Goal: Task Accomplishment & Management: Use online tool/utility

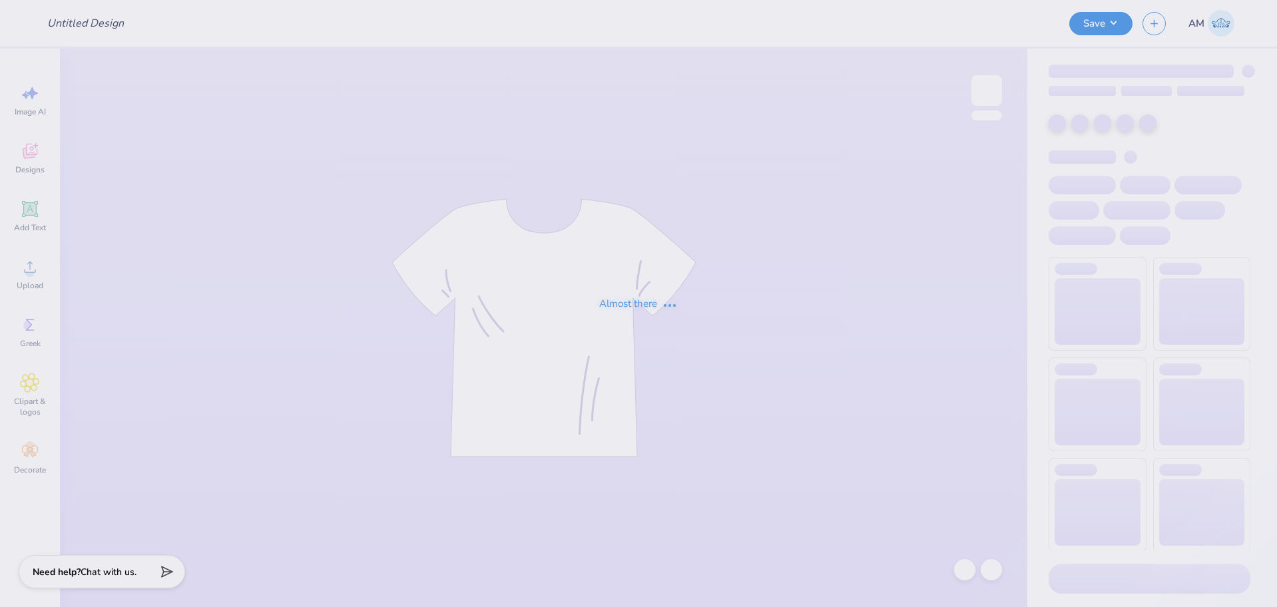
type input "[PERSON_NAME] : [US_STATE][GEOGRAPHIC_DATA]"
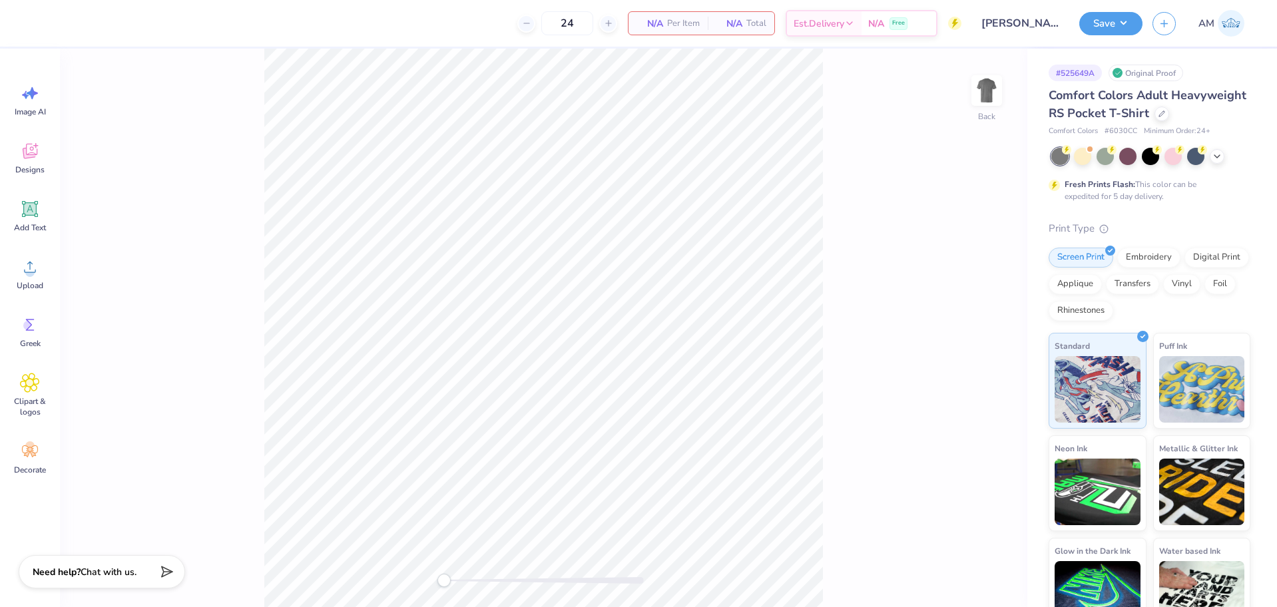
drag, startPoint x: 995, startPoint y: 91, endPoint x: 938, endPoint y: 97, distance: 57.5
click at [997, 91] on img at bounding box center [986, 90] width 27 height 27
click at [38, 167] on span "Designs" at bounding box center [29, 169] width 29 height 11
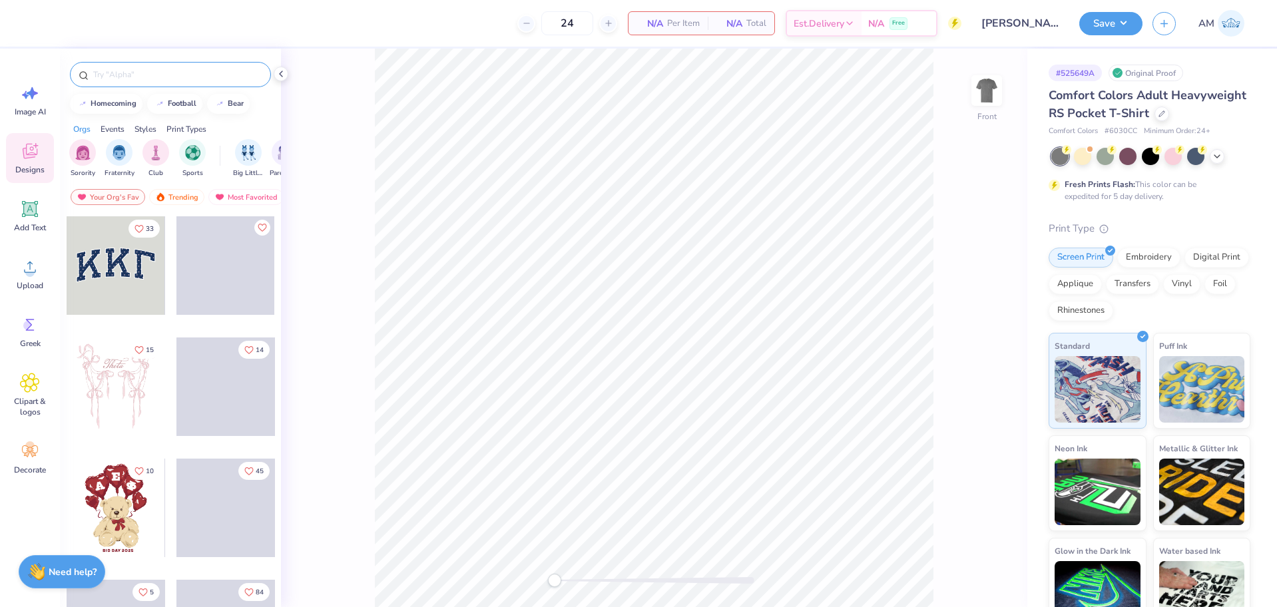
click at [115, 81] on input "text" at bounding box center [177, 74] width 170 height 13
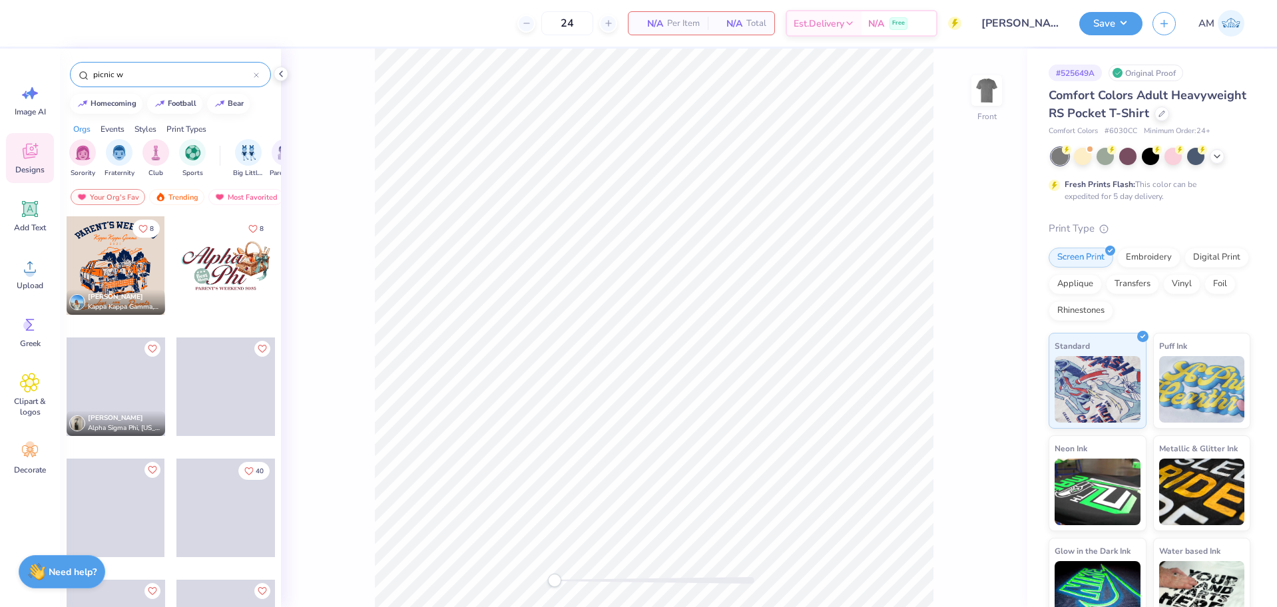
type input "picnic w"
click at [82, 244] on div at bounding box center [116, 265] width 99 height 99
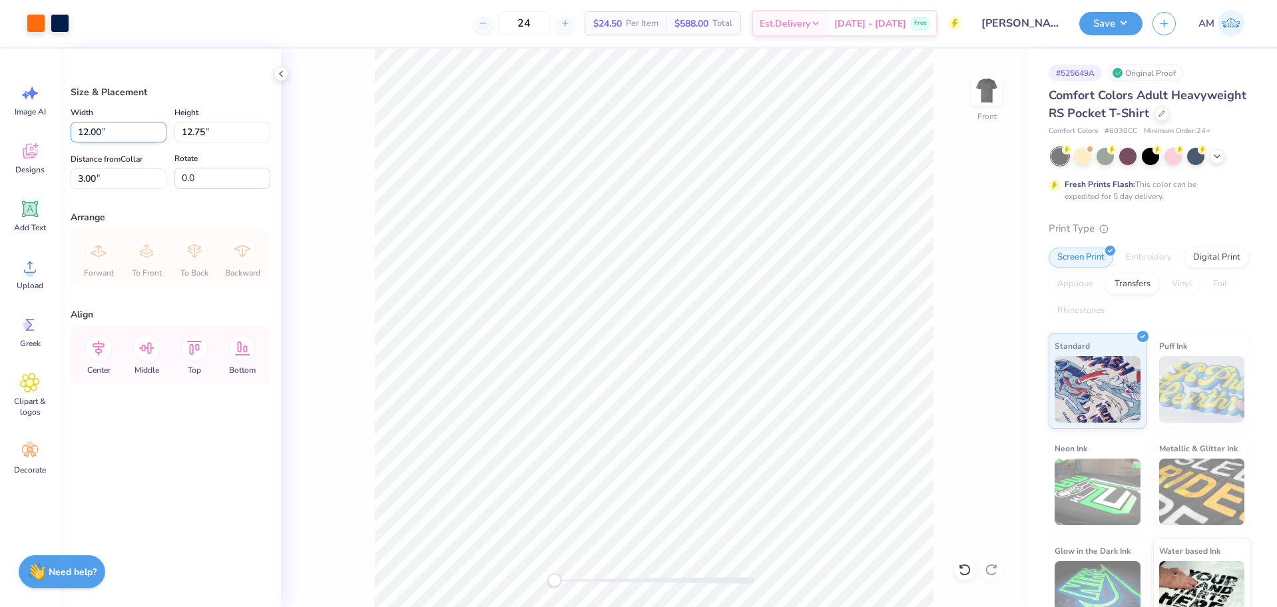
click at [118, 127] on input "12.00" at bounding box center [119, 132] width 96 height 21
type input "12.50"
type input "13.28"
click at [105, 353] on icon at bounding box center [98, 348] width 27 height 27
click at [109, 177] on input "2.73" at bounding box center [119, 178] width 96 height 21
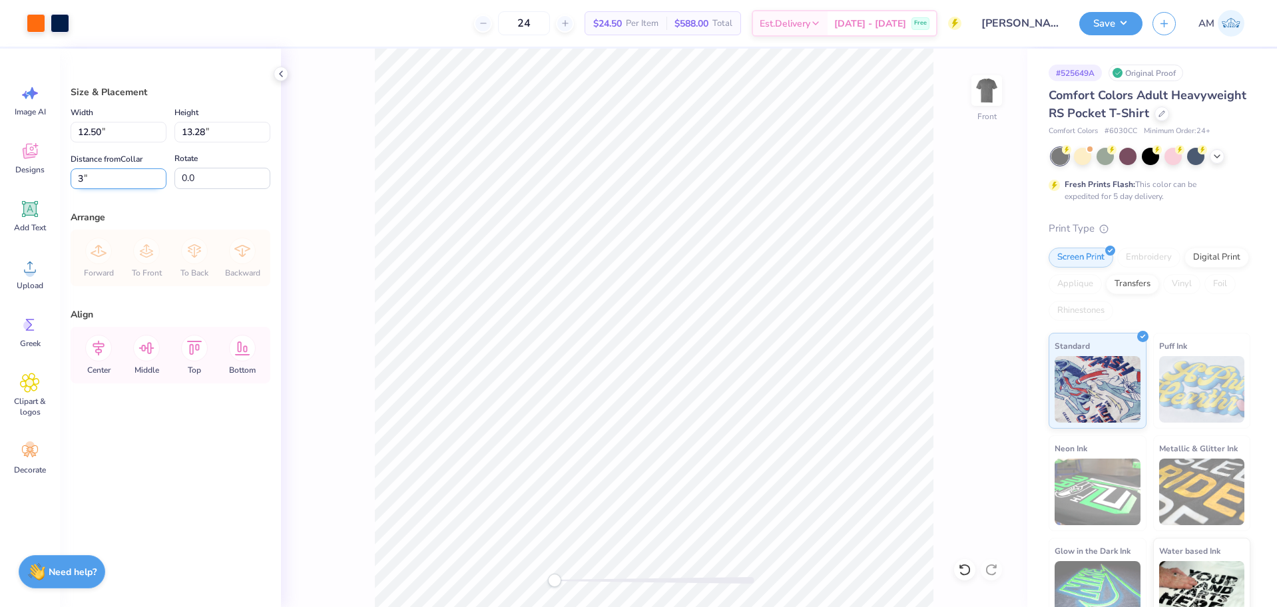
type input "3"
click at [715, 484] on li "Ungroup" at bounding box center [718, 487] width 105 height 26
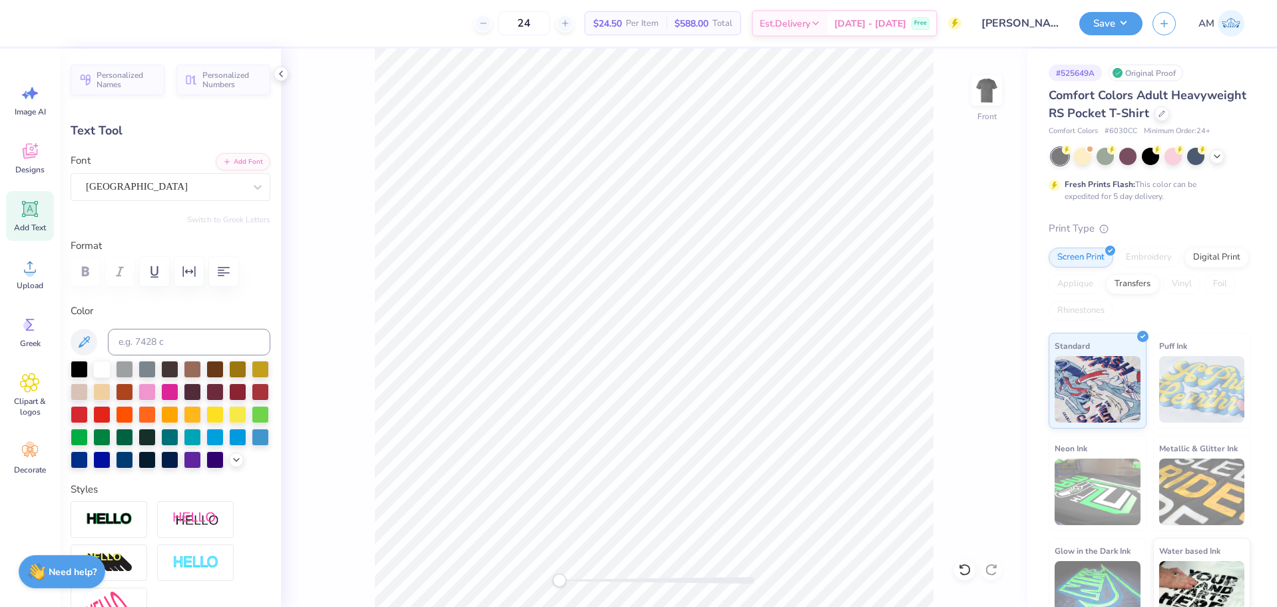
scroll to position [11, 5]
type textarea "LIGHT THE NIGHT"
type input "11.00"
type input "2.38"
type input "3.13"
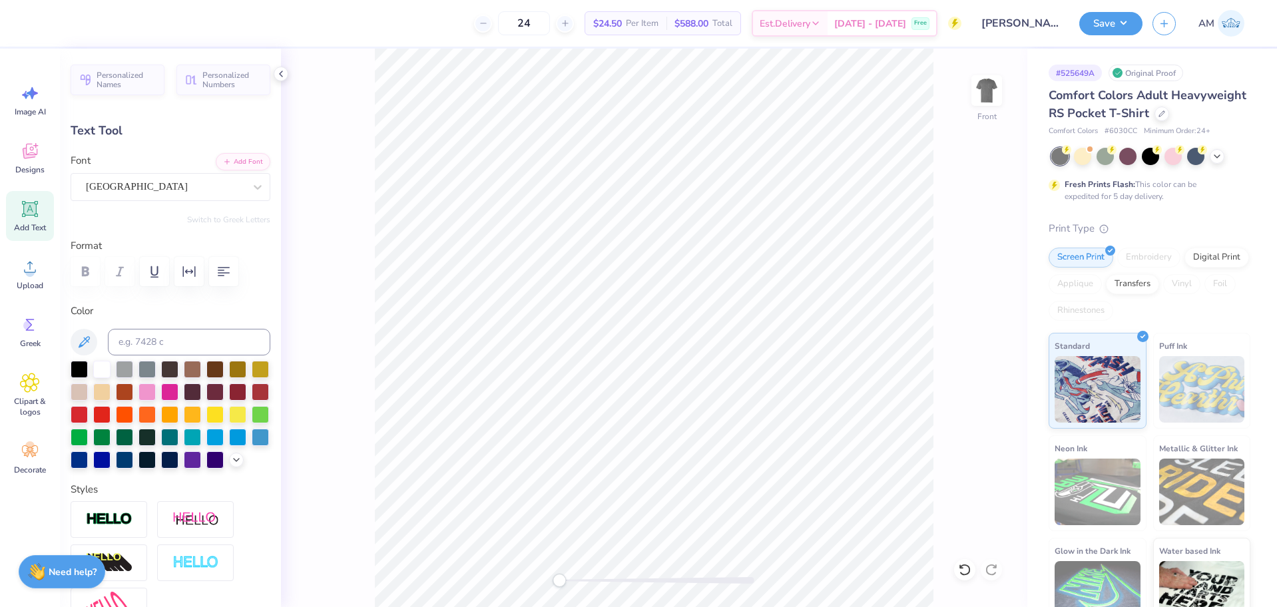
type input "6.47"
type input "1.12"
type input "4.96"
type textarea "Gamma Phi Beta x Alpha Delta Phi"
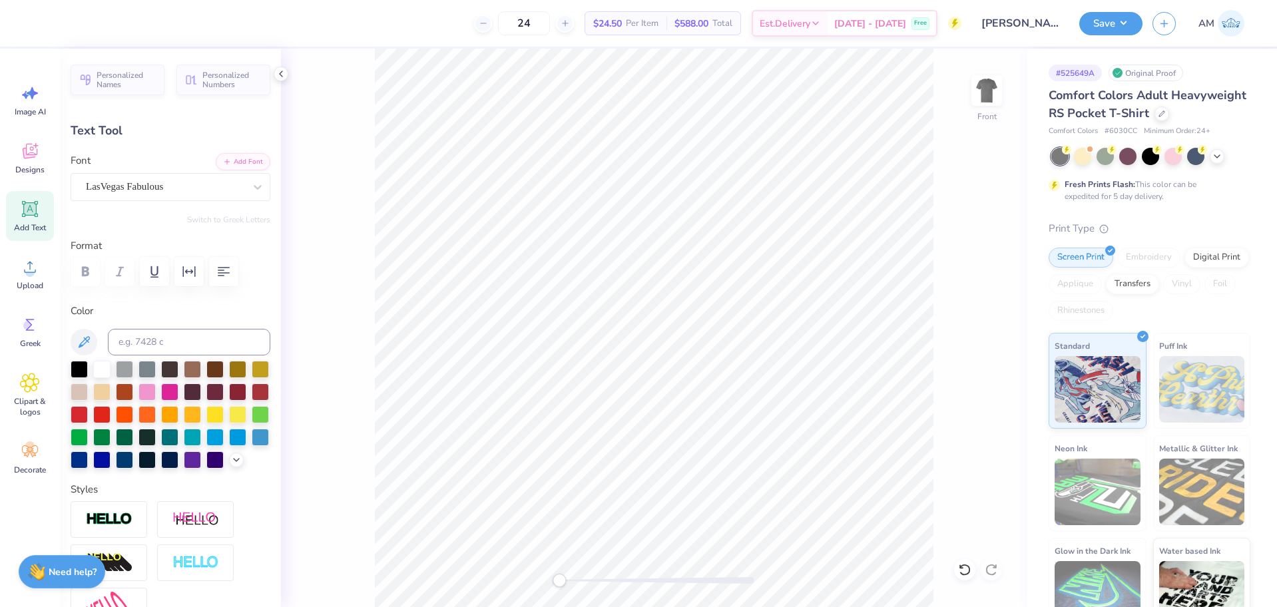
click at [1224, 165] on div at bounding box center [1150, 156] width 199 height 17
click at [1218, 162] on icon at bounding box center [1217, 156] width 11 height 11
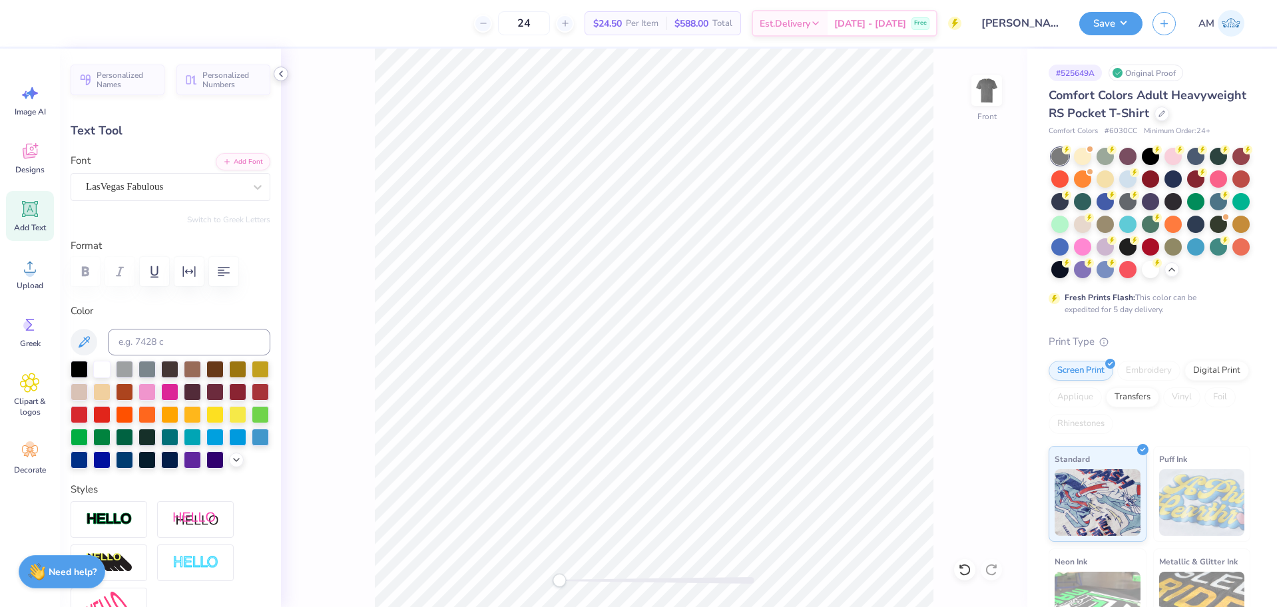
click at [281, 80] on div at bounding box center [281, 74] width 15 height 15
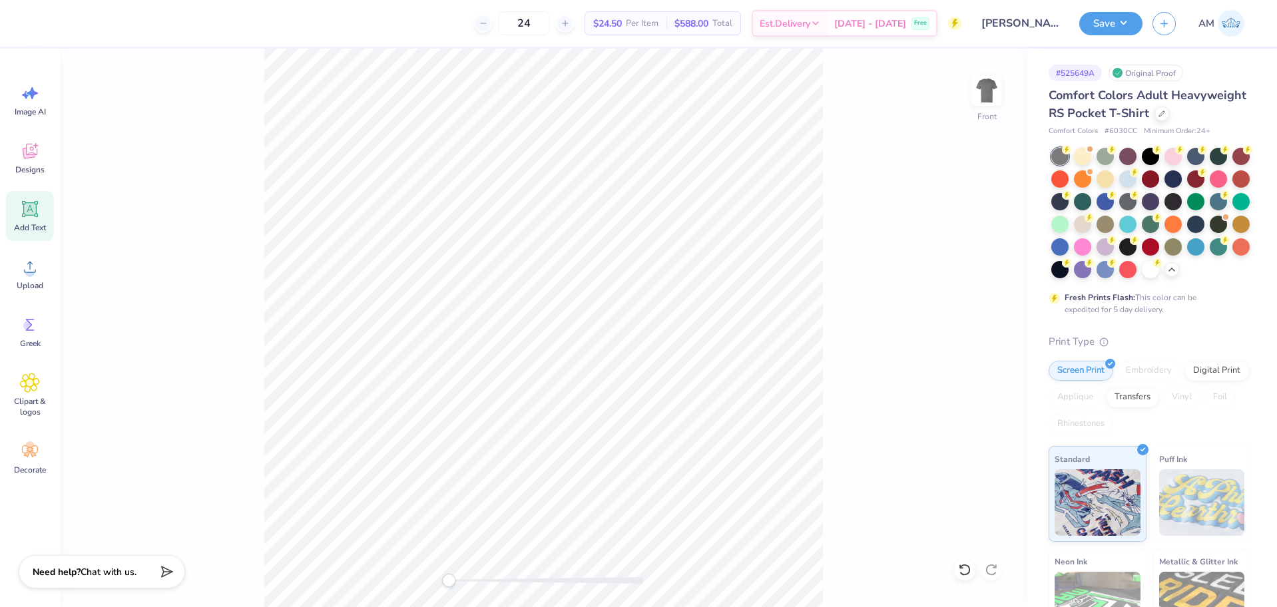
click at [857, 347] on div "Front" at bounding box center [543, 328] width 967 height 559
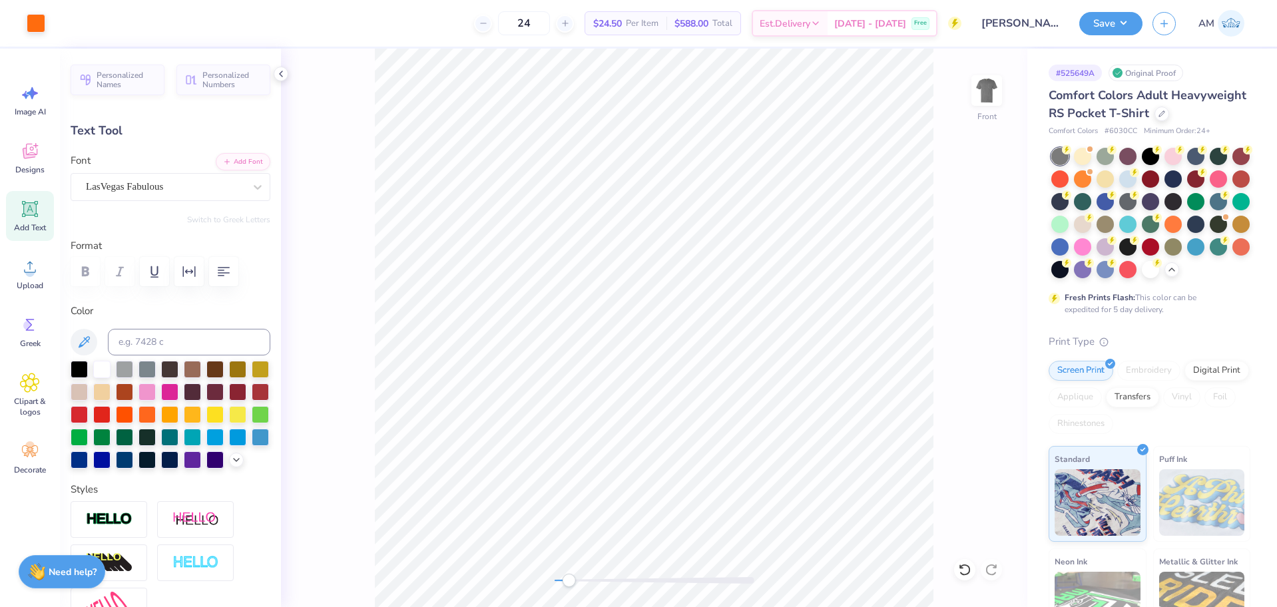
type input "10.77"
type input "1.13"
type input "4.95"
type input "9.59"
type input "1.00"
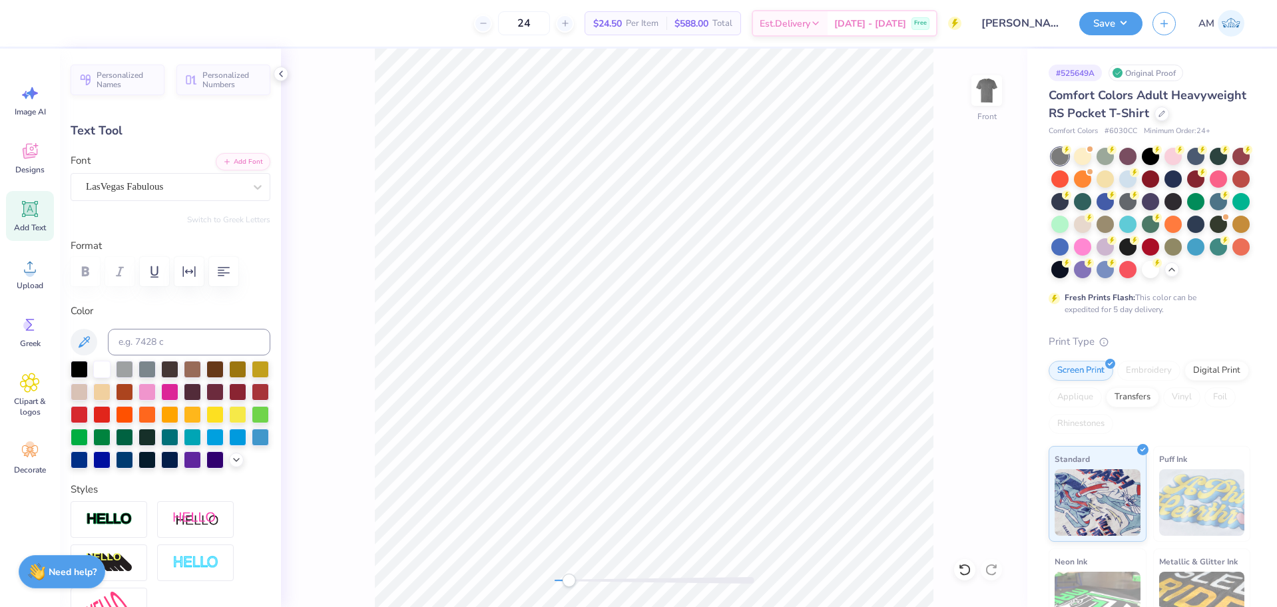
type input "5.07"
click at [971, 570] on icon at bounding box center [964, 569] width 13 height 13
type input "10.77"
type input "1.13"
type input "4.95"
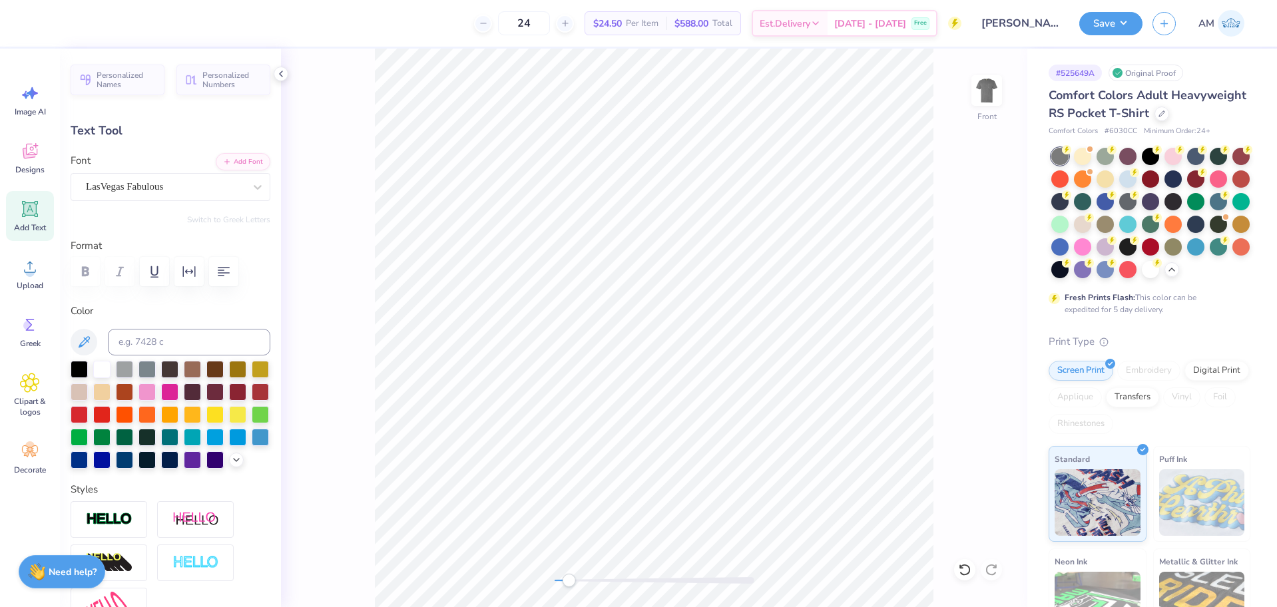
type input "10.77"
type input "1.13"
type input "4.95"
type input "10.20"
type input "1.07"
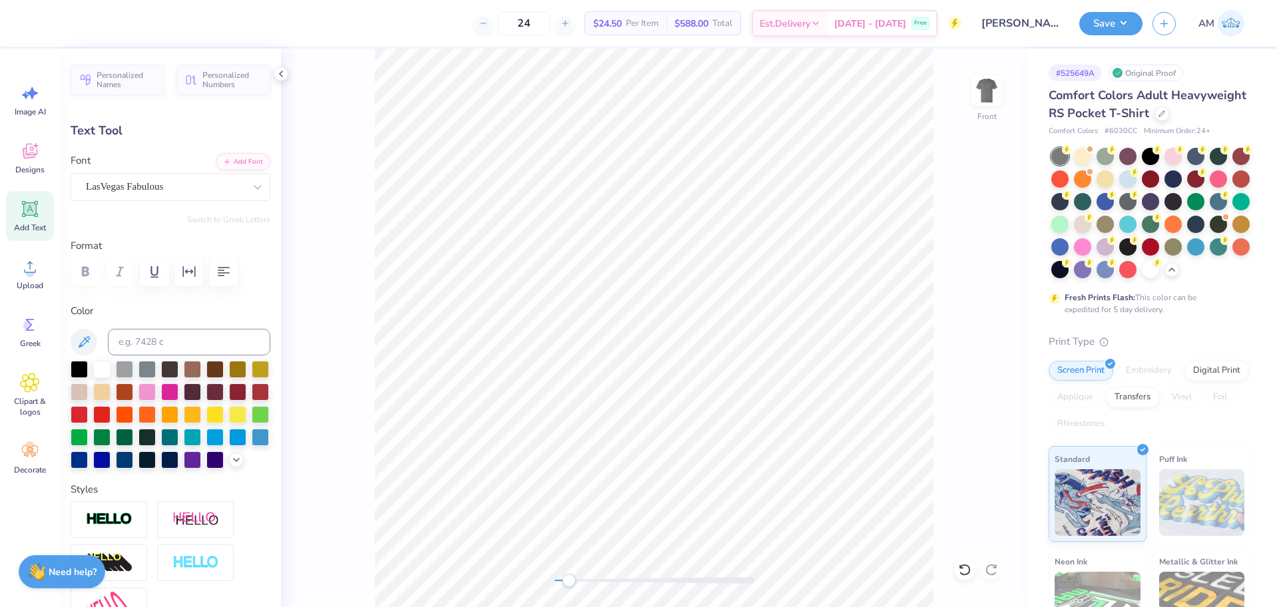
type input "5.63"
type input "9.40"
type input "0.98"
type input "5.61"
type input "9.31"
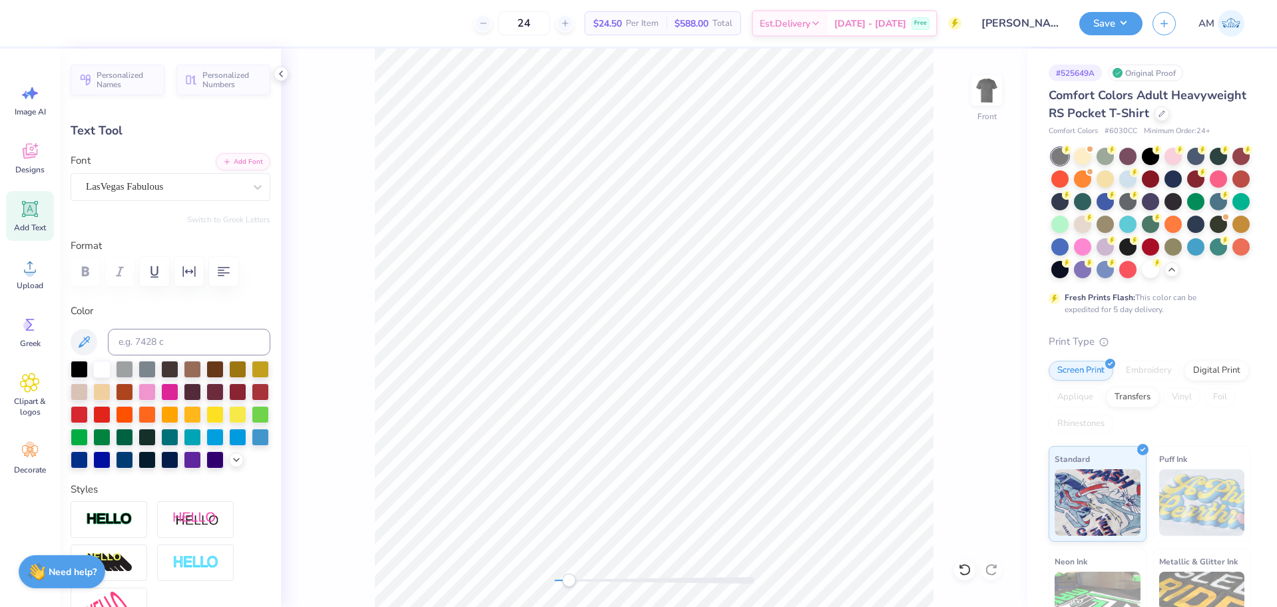
type input "0.97"
type input "5.60"
type input "11.00"
type input "2.38"
type input "3.13"
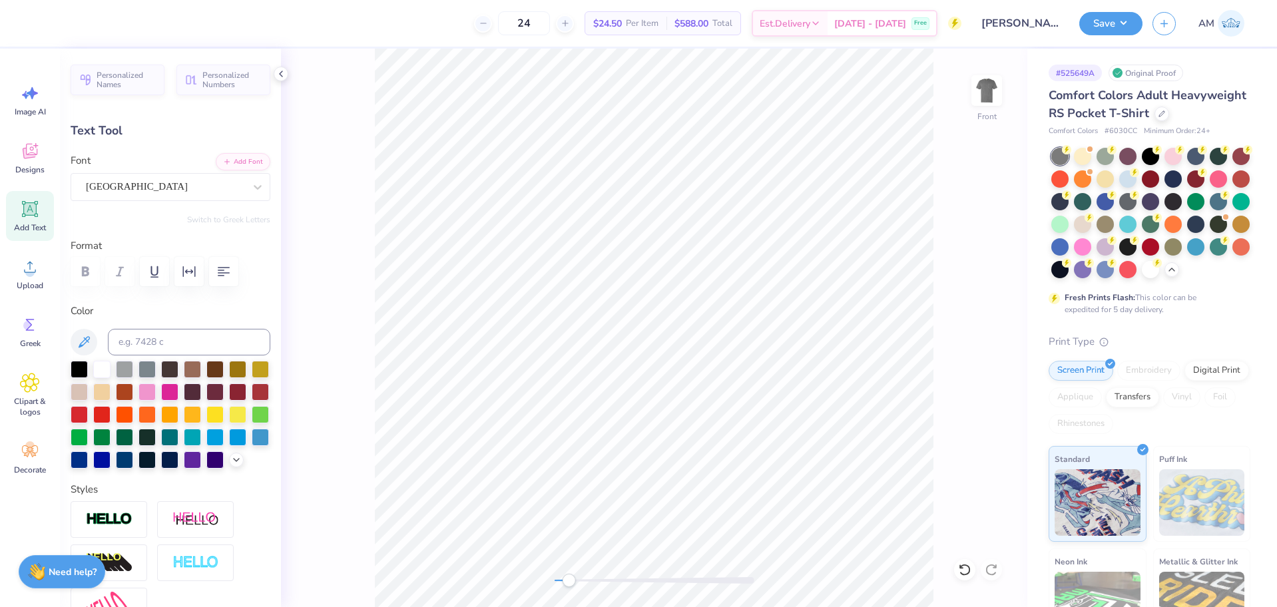
type input "9.31"
type input "0.97"
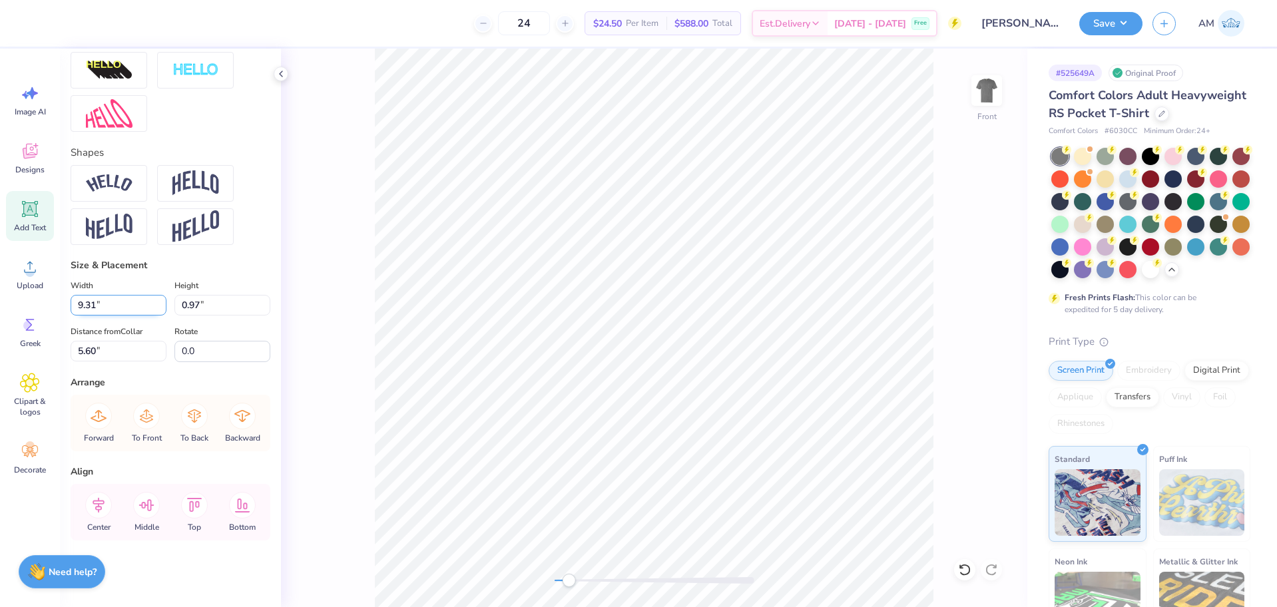
scroll to position [515, 0]
click at [103, 512] on icon at bounding box center [98, 505] width 27 height 27
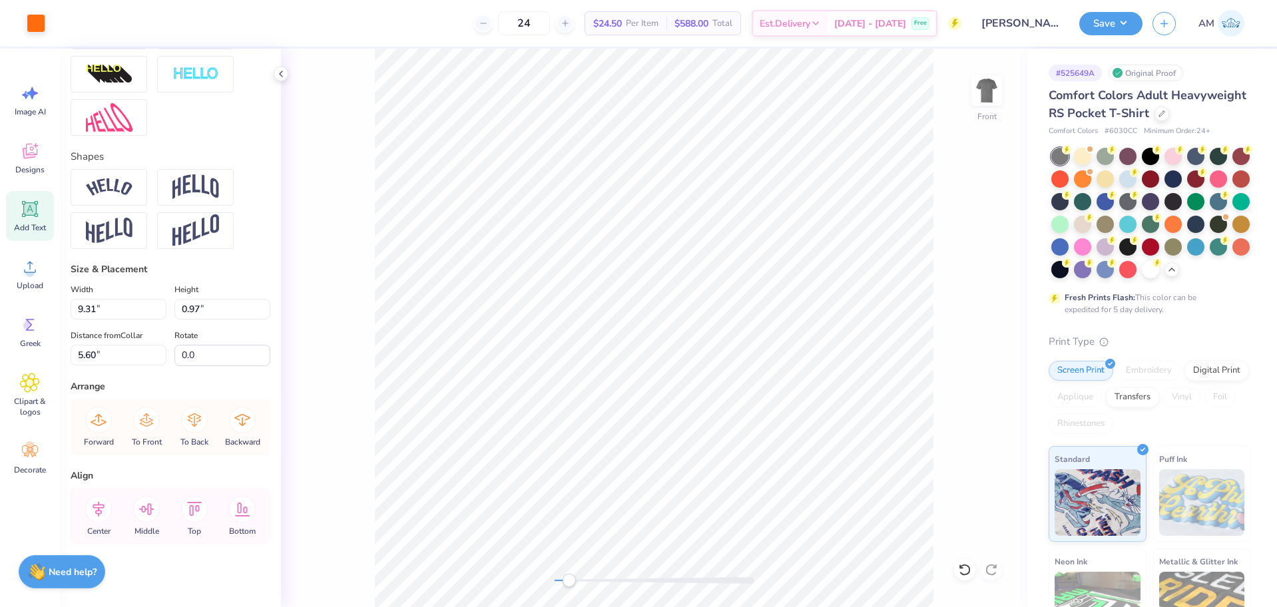
type input "5.50"
type textarea "Gamma Phi Beta x Alpha Delta Phi"
type input "11.00"
type input "2.38"
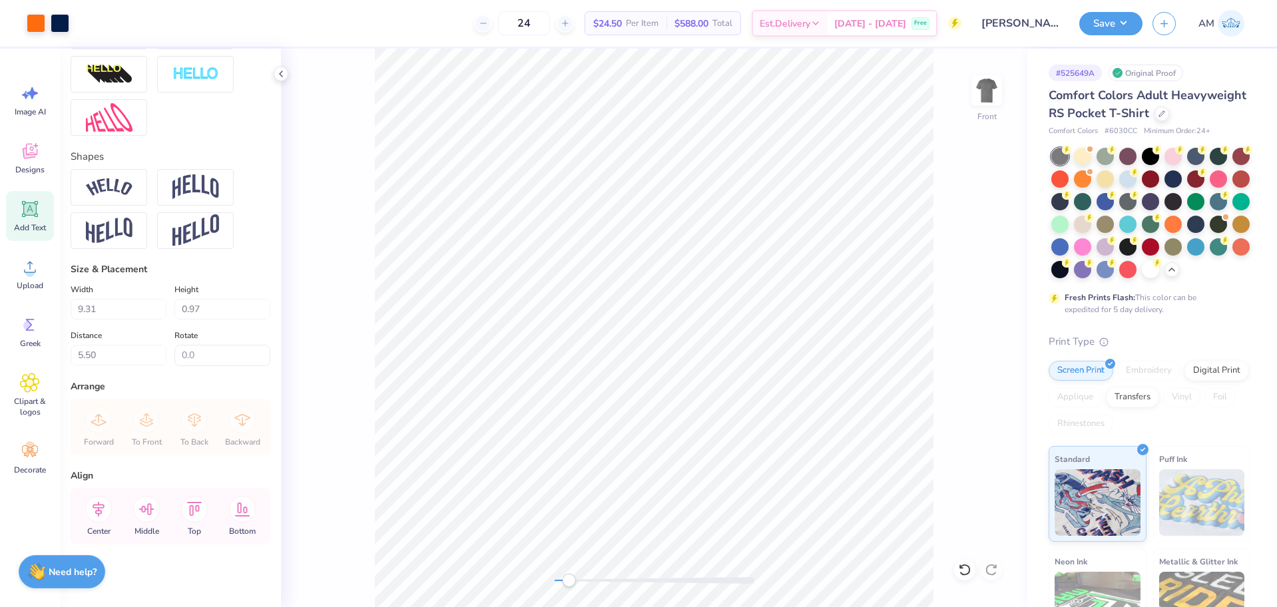
type input "3.13"
type input "4.89"
type input "2.03"
type input "4.98"
click at [967, 562] on div at bounding box center [964, 569] width 21 height 21
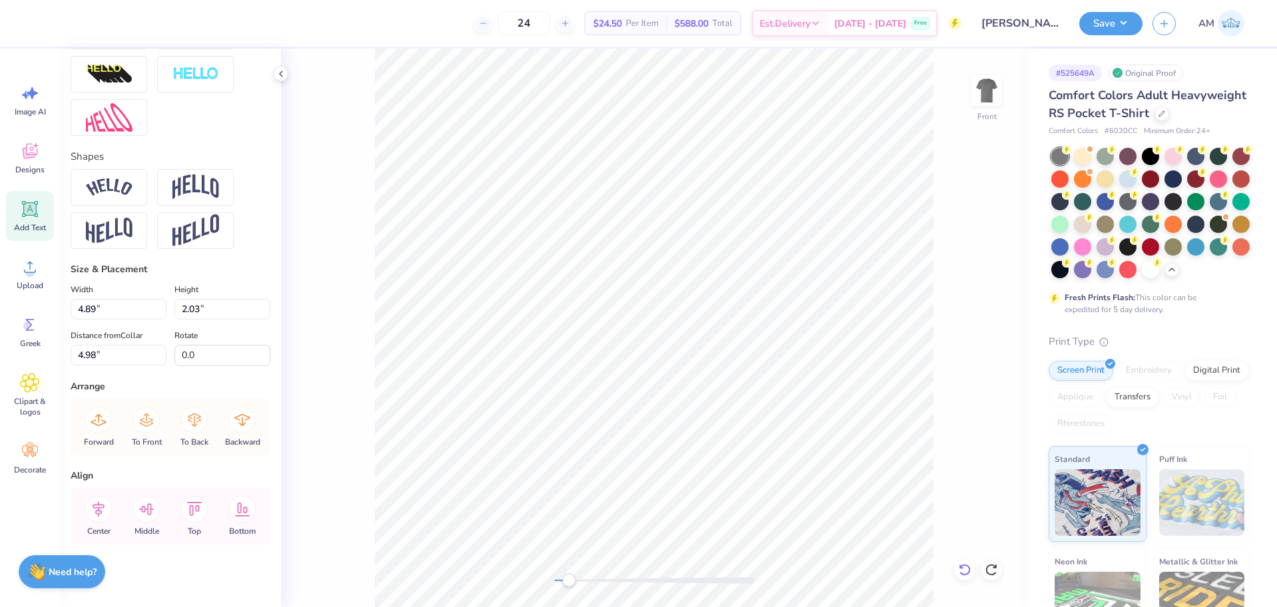
type input "9.31"
type input "0.97"
type input "5.50"
click at [91, 196] on img at bounding box center [109, 187] width 47 height 18
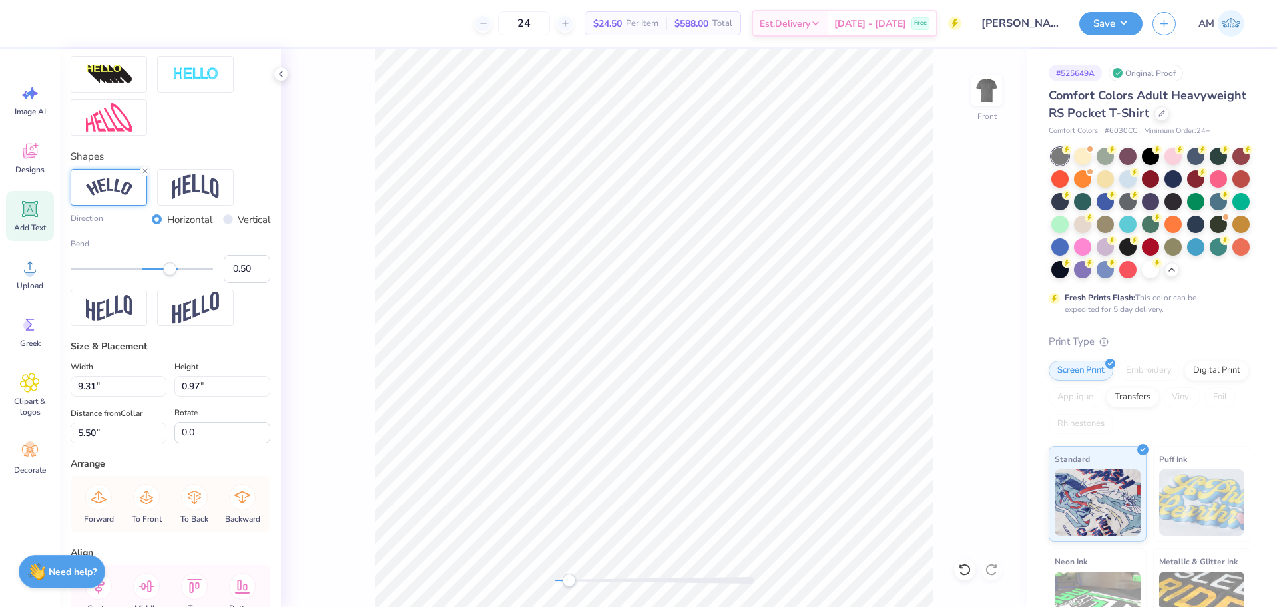
type input "9.89"
type input "2.12"
type input "4.71"
type input "9.50"
type input "2.04"
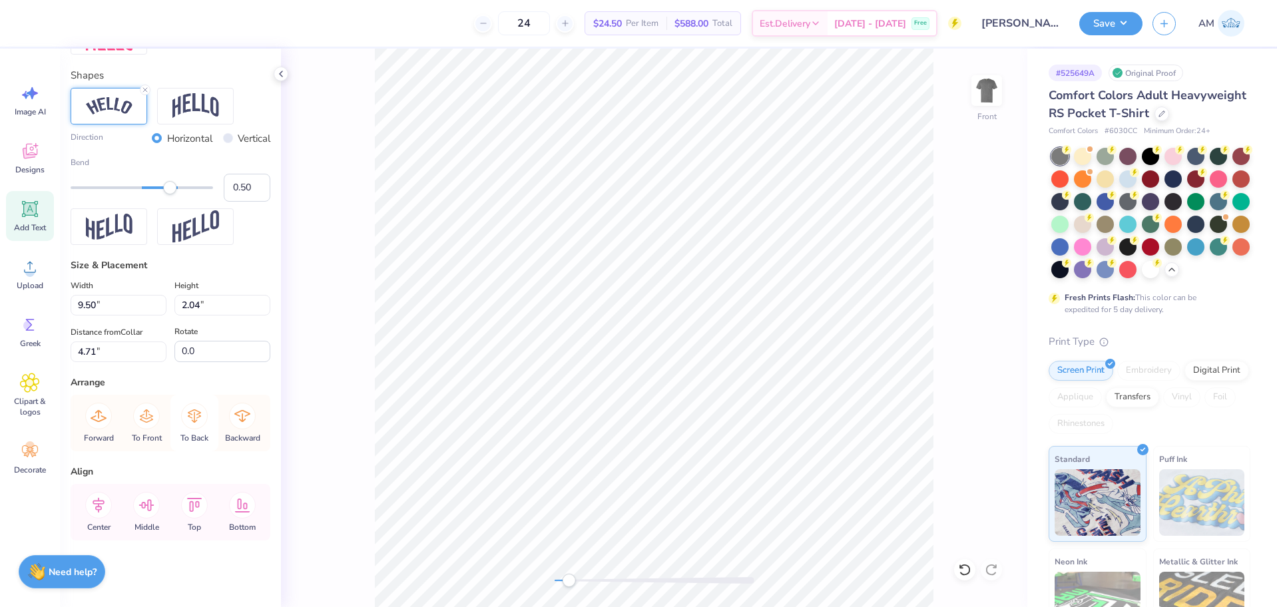
scroll to position [592, 0]
click at [107, 504] on icon at bounding box center [98, 505] width 27 height 27
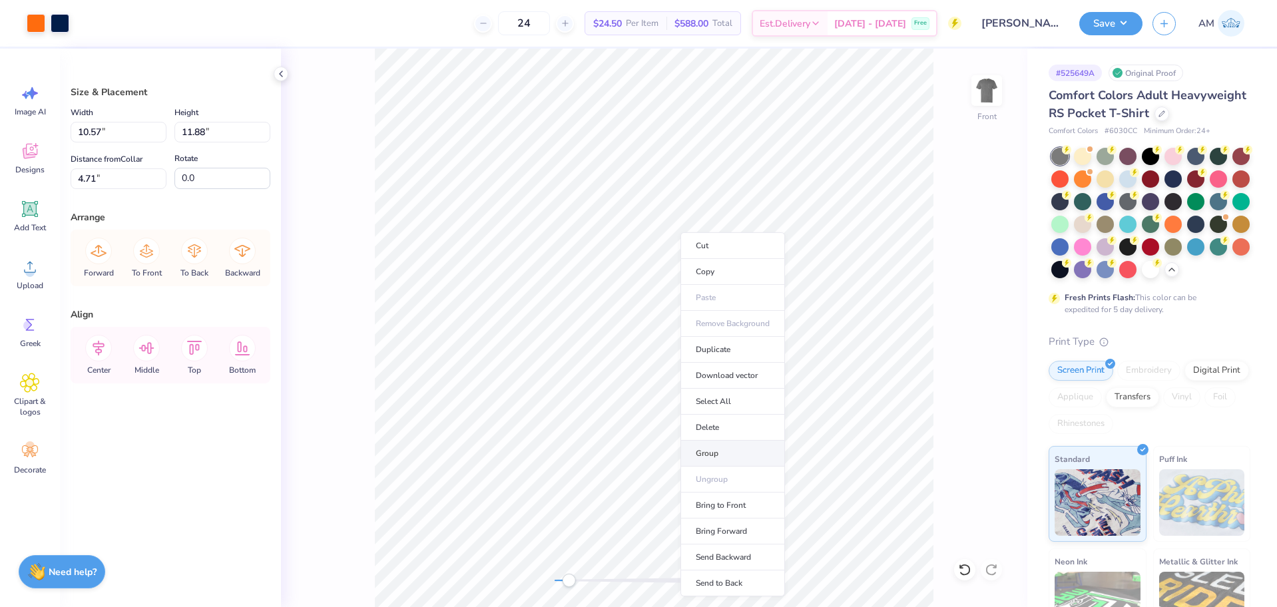
click at [718, 453] on li "Group" at bounding box center [732, 454] width 105 height 26
type input "10.09"
type input "5.90"
click at [98, 355] on icon at bounding box center [98, 348] width 27 height 27
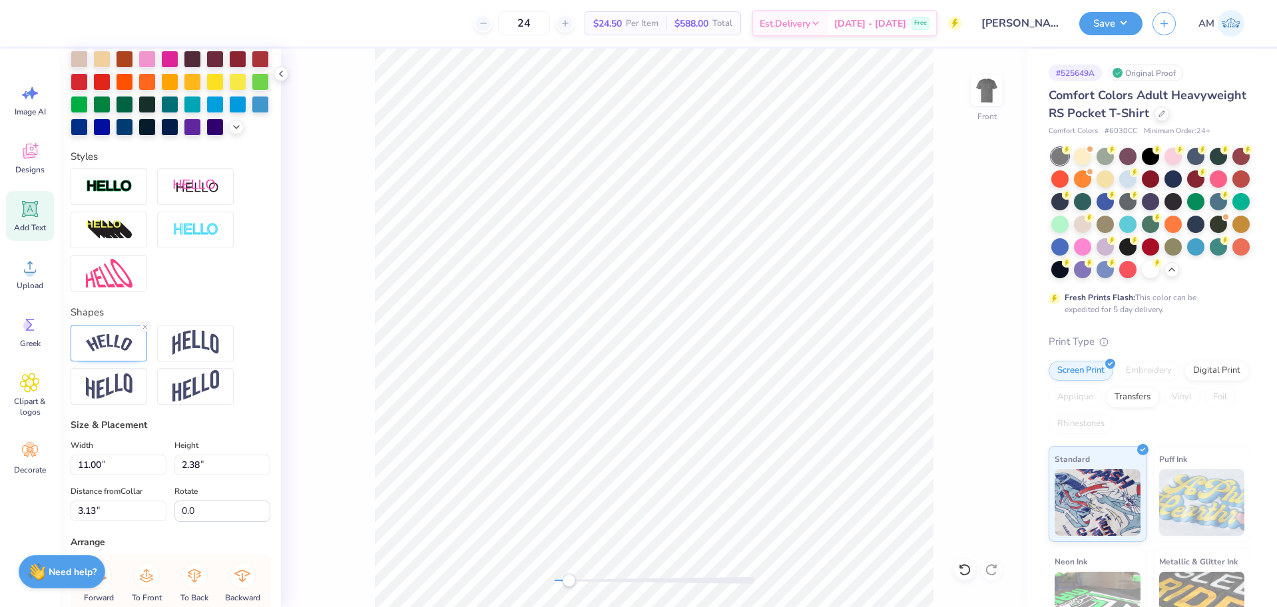
scroll to position [515, 0]
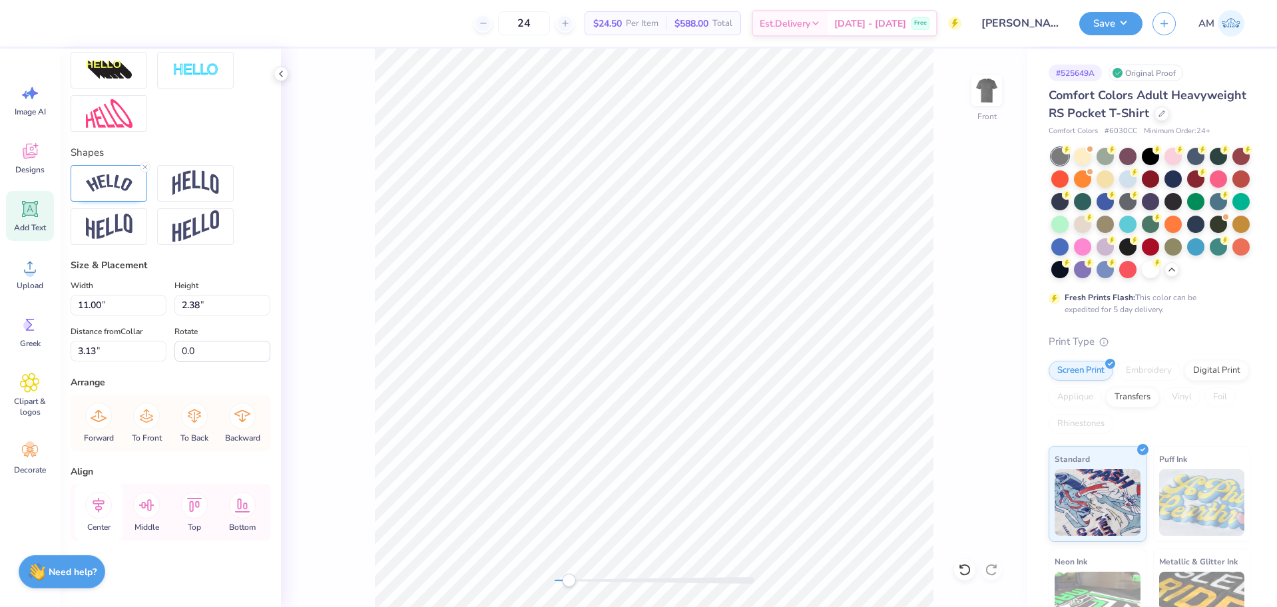
click at [101, 504] on icon at bounding box center [99, 504] width 12 height 15
click at [87, 504] on icon at bounding box center [98, 505] width 27 height 27
click at [38, 30] on div at bounding box center [36, 22] width 19 height 19
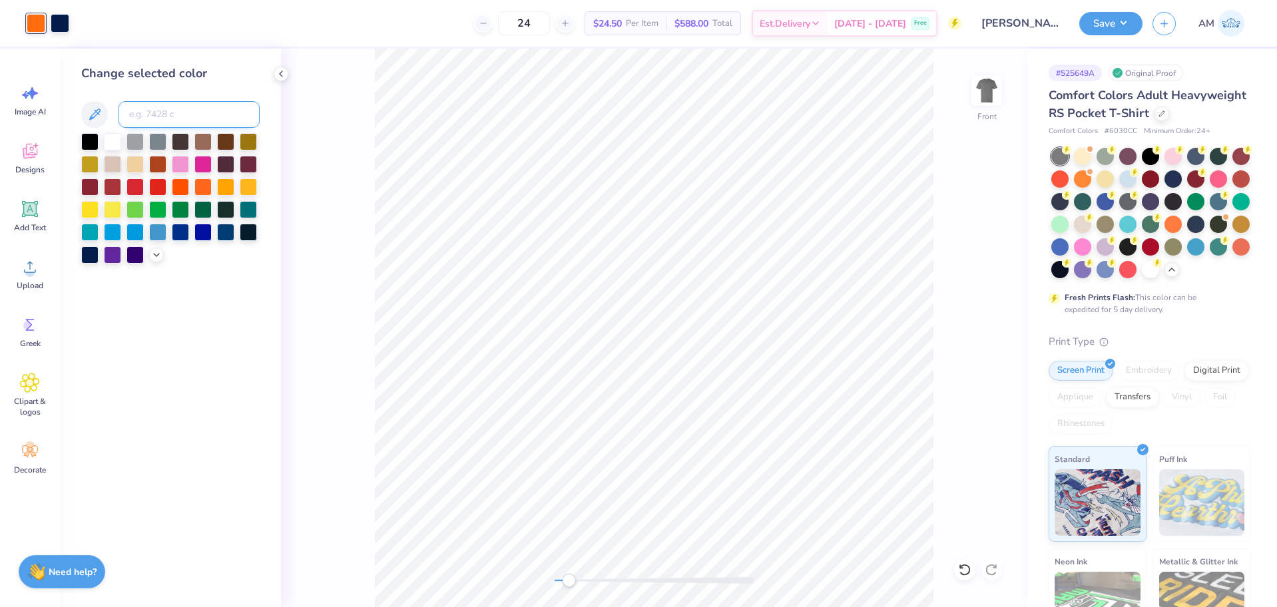
click at [180, 114] on input at bounding box center [188, 114] width 141 height 27
type input "7502"
click at [67, 31] on div at bounding box center [60, 22] width 19 height 19
click at [178, 114] on input at bounding box center [188, 114] width 141 height 27
type input "195"
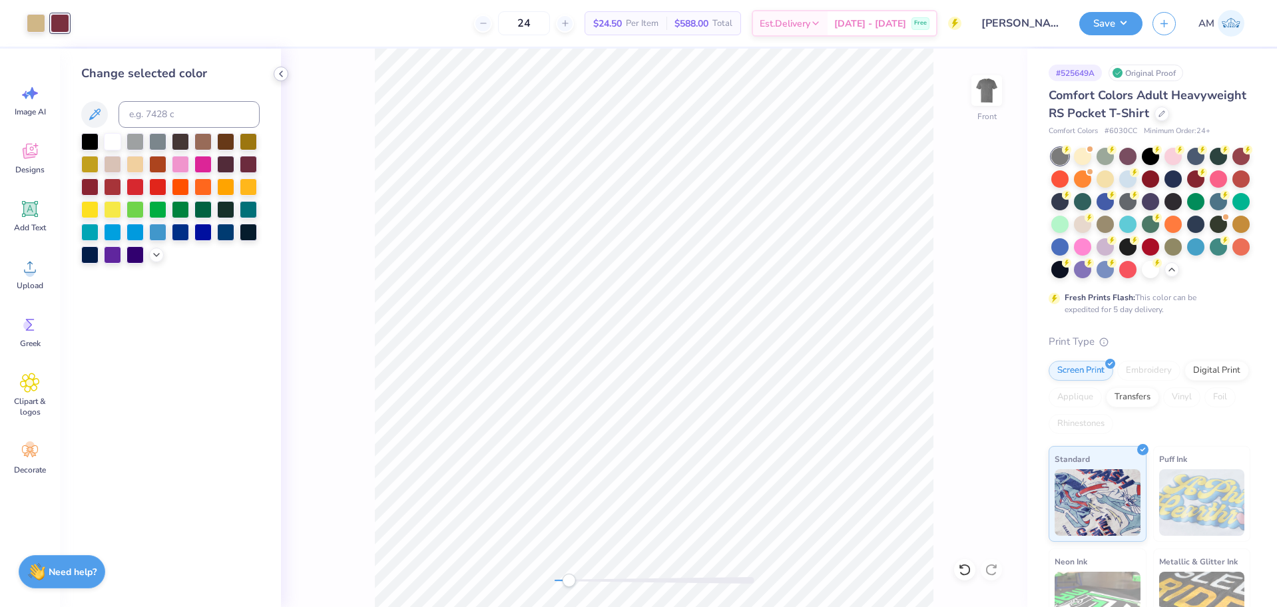
click at [278, 73] on icon at bounding box center [281, 74] width 11 height 11
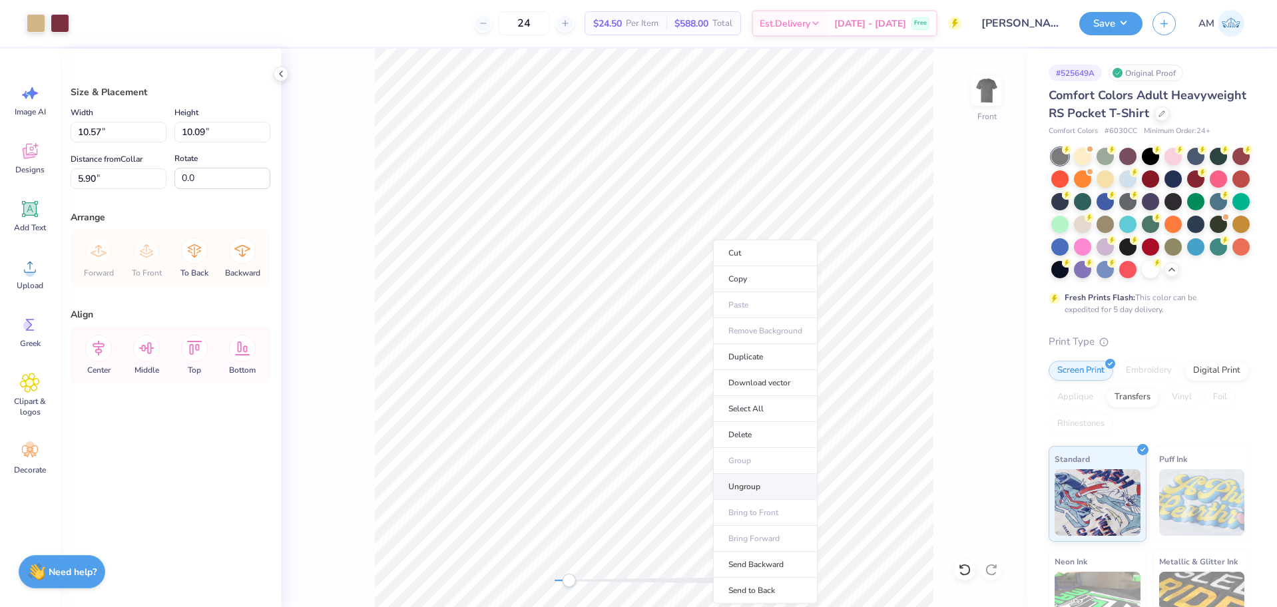
click at [745, 492] on li "Ungroup" at bounding box center [765, 487] width 105 height 26
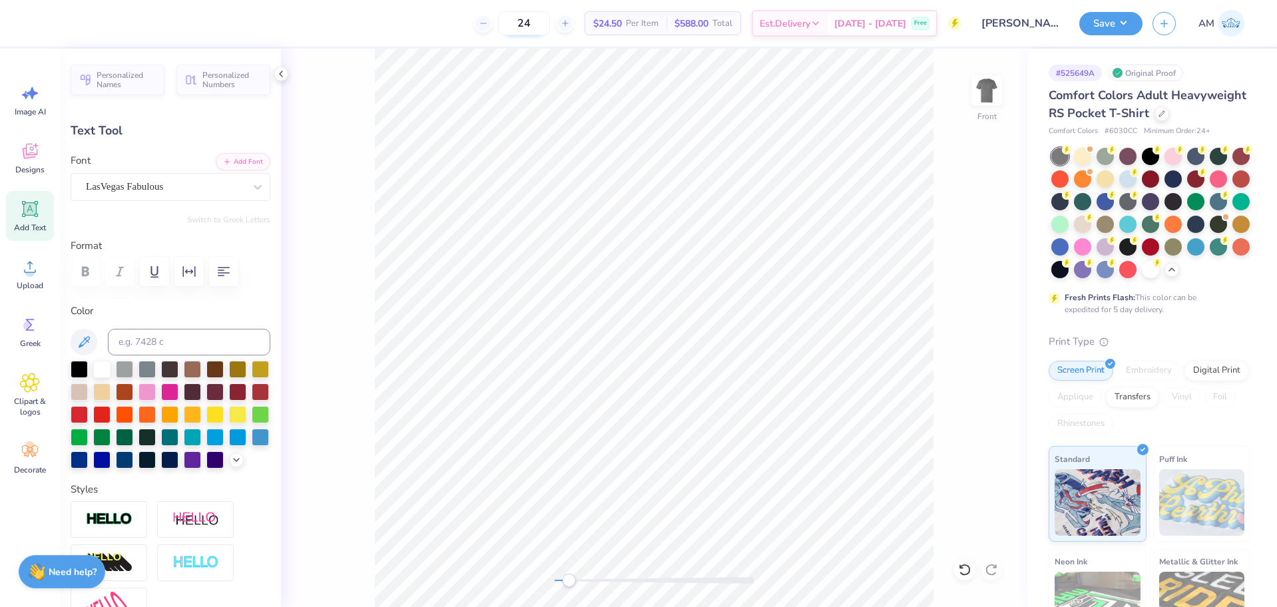
scroll to position [11, 1]
type textarea "Light aiming"
type input "1.12"
type input "0.28"
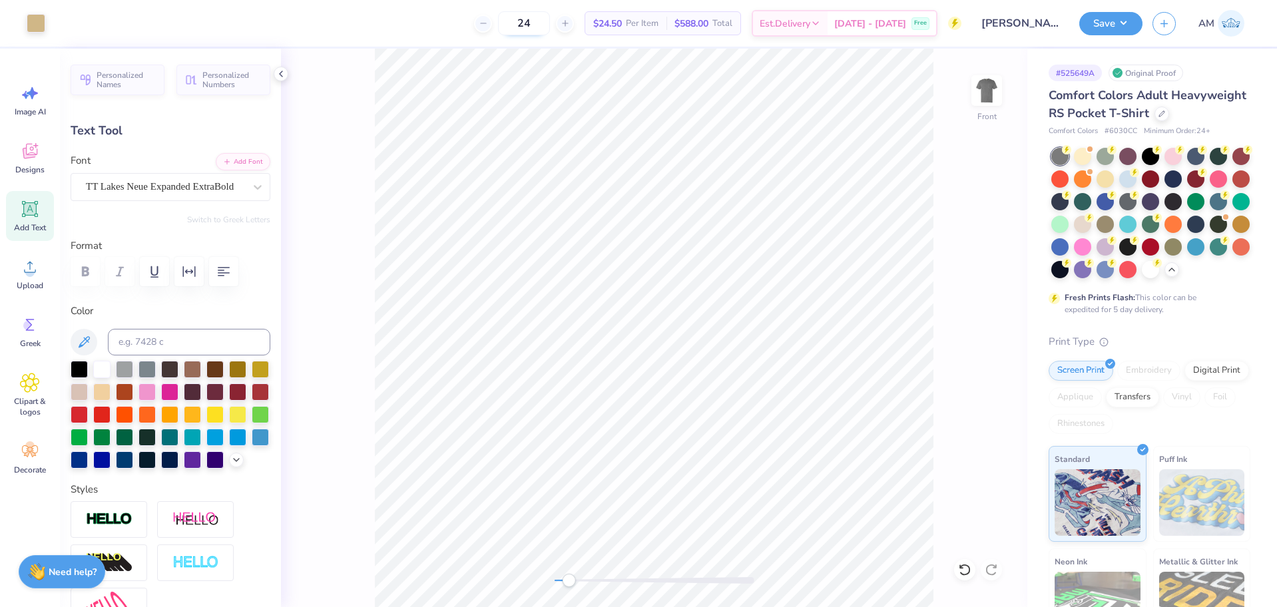
type input "14.76"
type textarea "T"
type textarea "TO DRIVE"
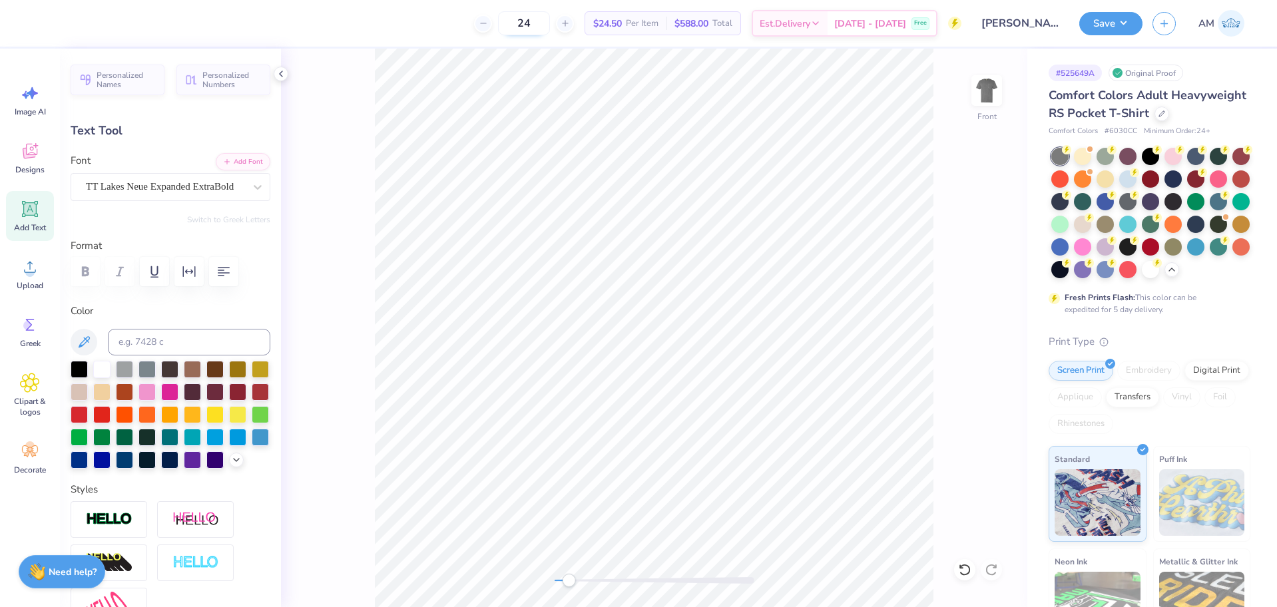
type input "2.45"
type input "15.28"
type textarea "THE LIGHT"
type input "4.80"
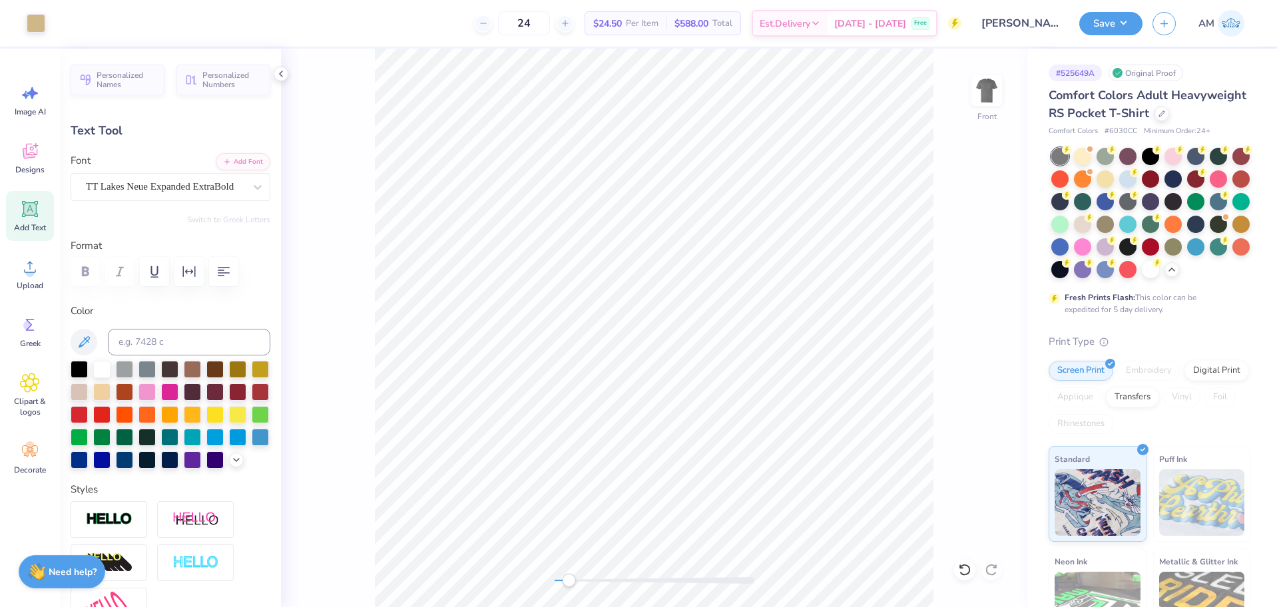
type input "1.86"
type input "14.41"
type textarea "Light aiming"
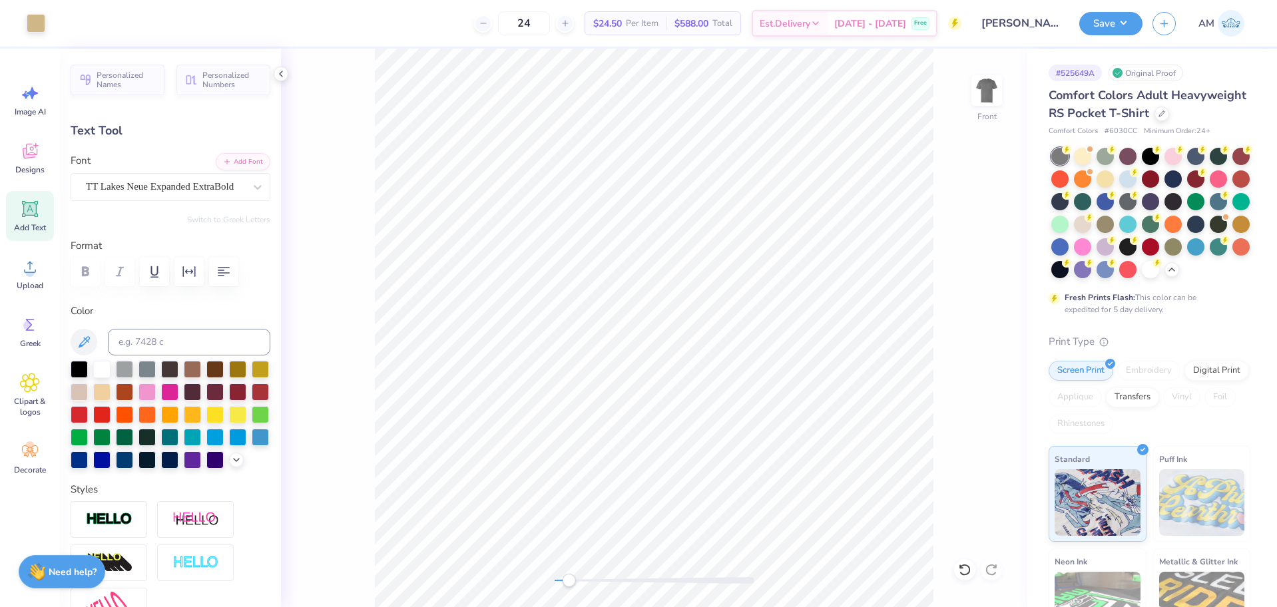
type input "2.88"
type input "0.28"
type input "14.82"
type textarea "DRIVE"
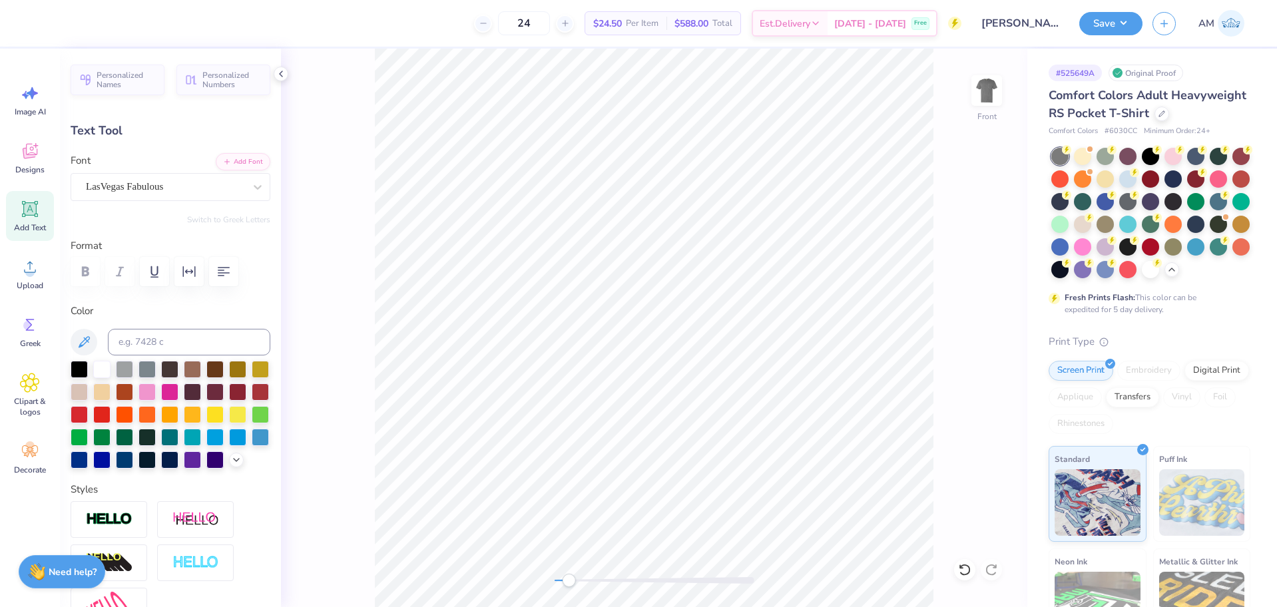
type input "3.42"
type input "1.21"
type input "14.47"
type textarea "darkness of [MEDICAL_DATA]"
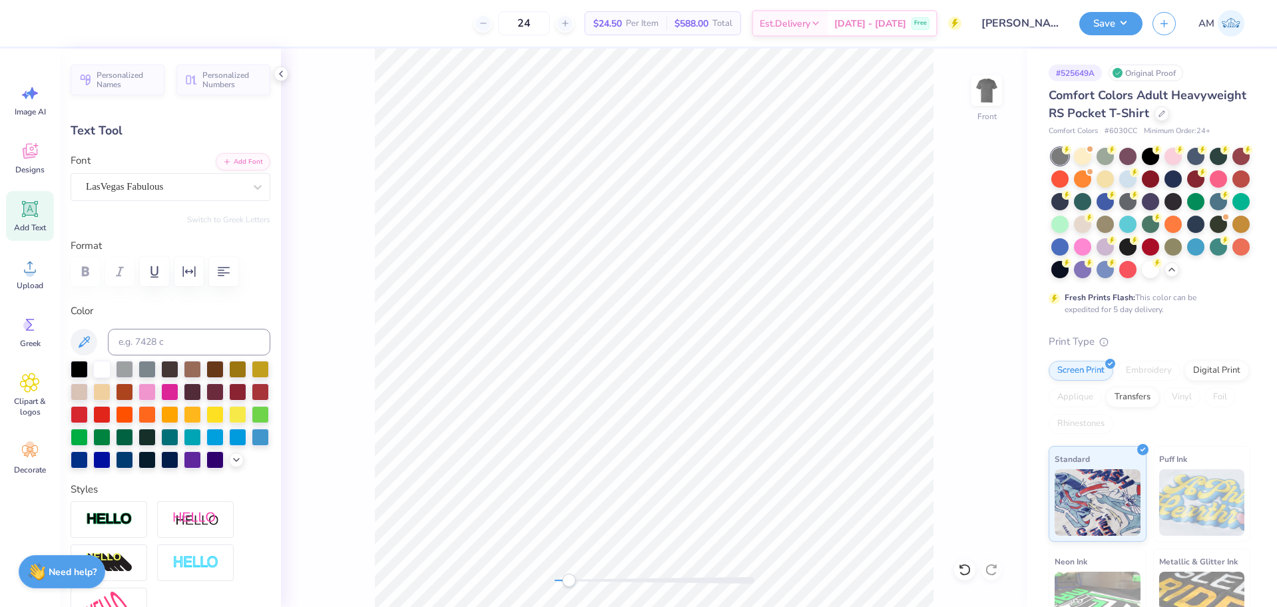
scroll to position [11, 3]
click at [965, 569] on icon at bounding box center [964, 569] width 13 height 13
type textarea "darkness"
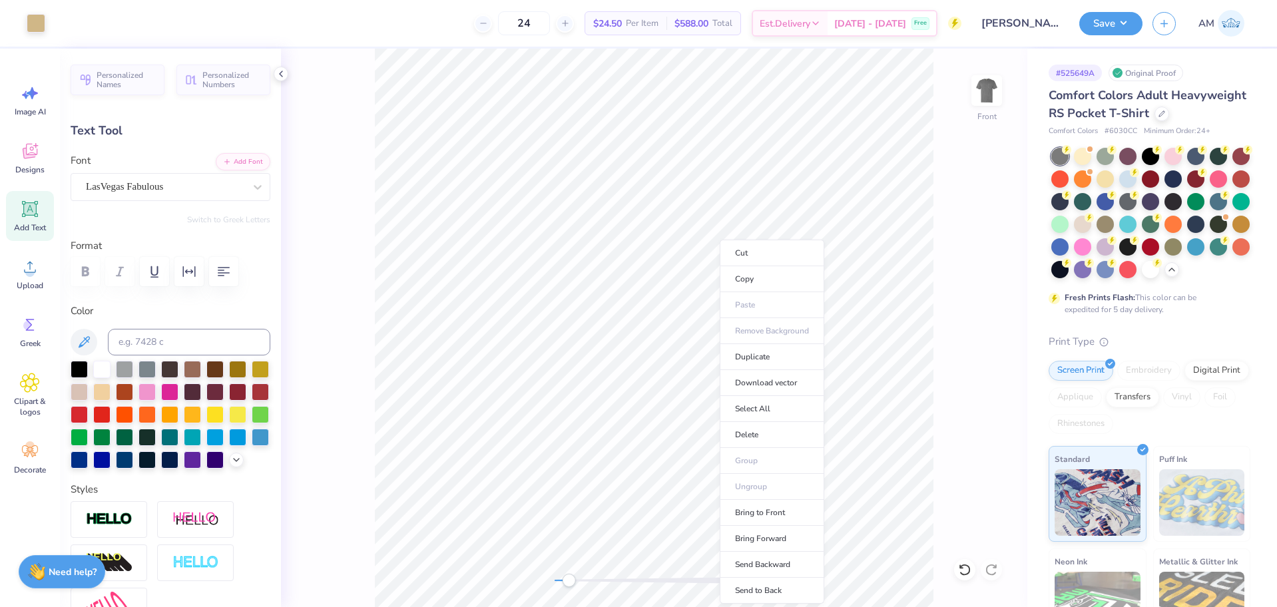
type input "3.81"
type input "1.28"
click at [746, 351] on li "Duplicate" at bounding box center [772, 357] width 105 height 26
type input "15.44"
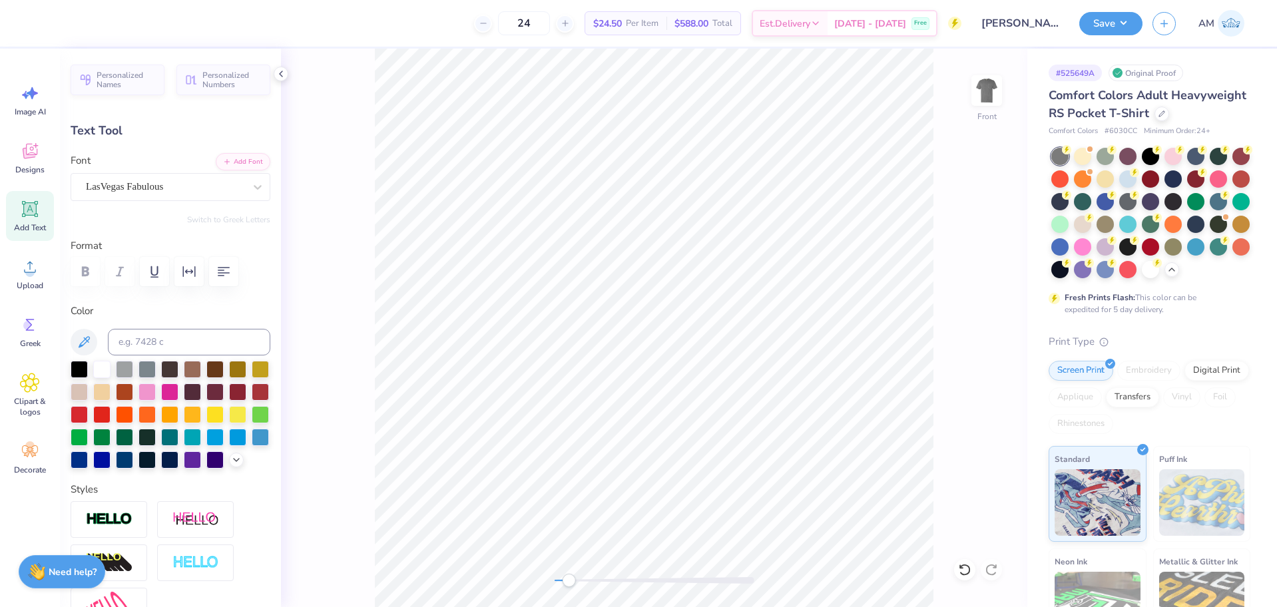
type textarea "of [MEDICAL_DATA]."
type input "4.12"
type input "1.40"
type input "15.71"
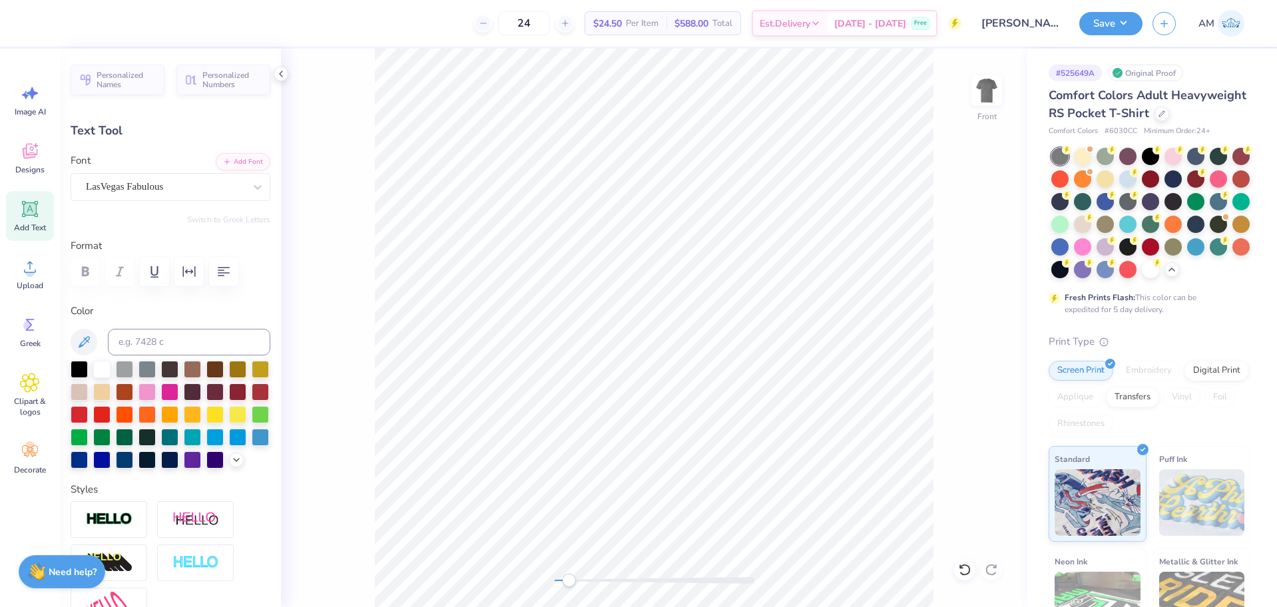
scroll to position [11, 1]
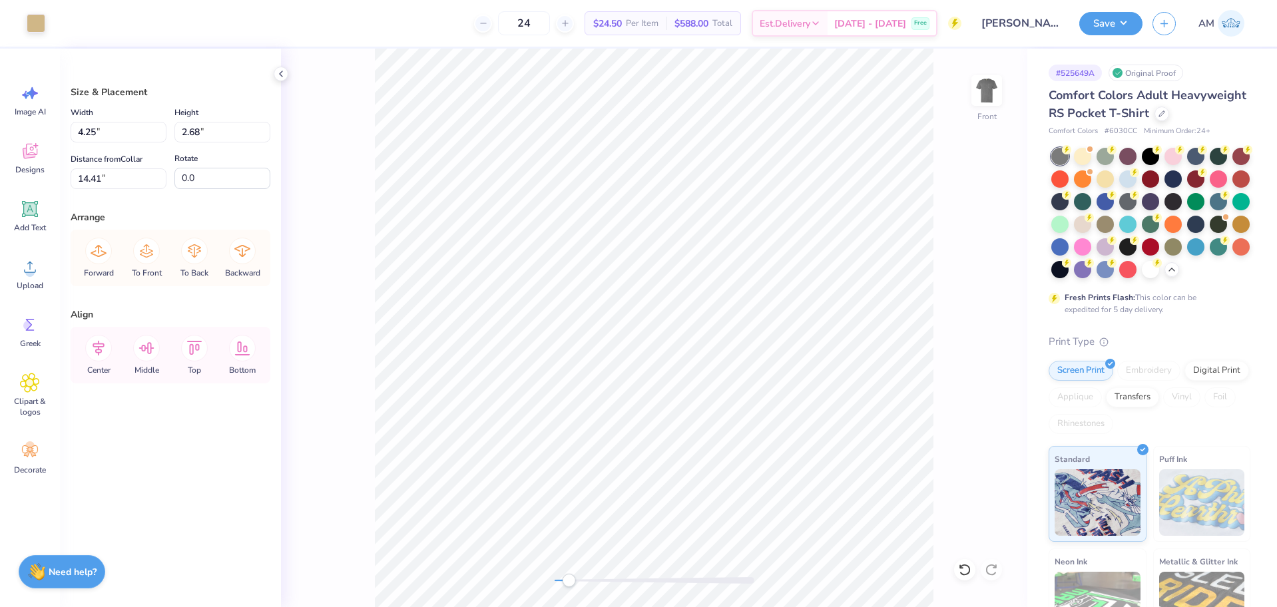
type input "14.41"
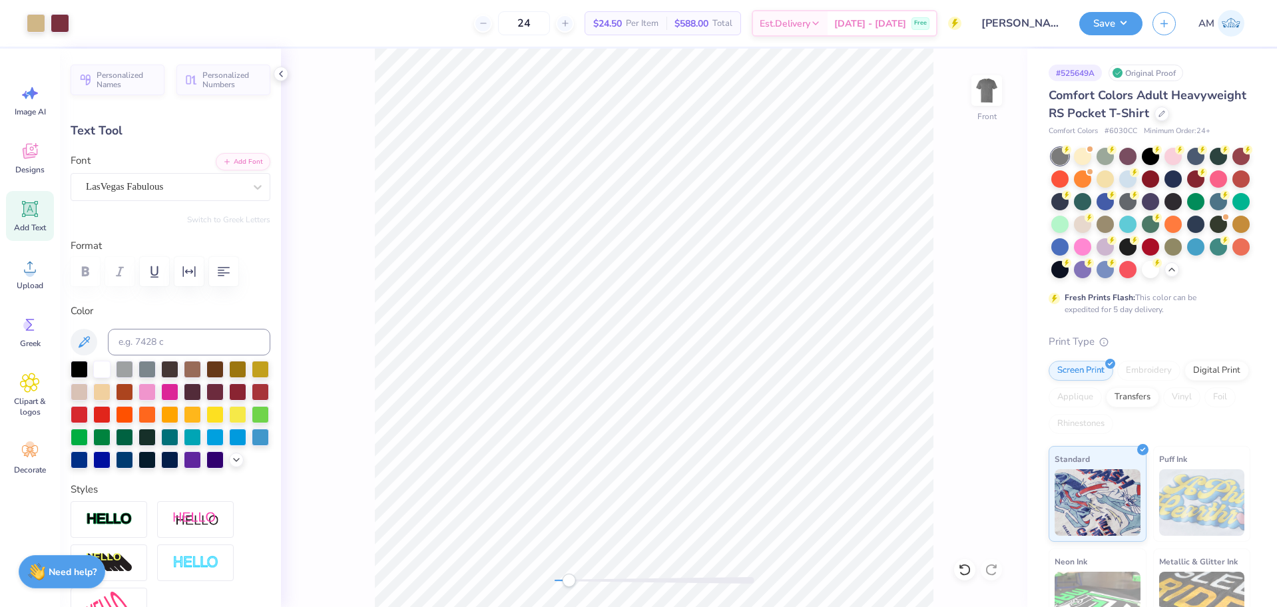
type input "4.80"
type input "1.86"
type input "14.41"
type input "3.81"
type input "1.28"
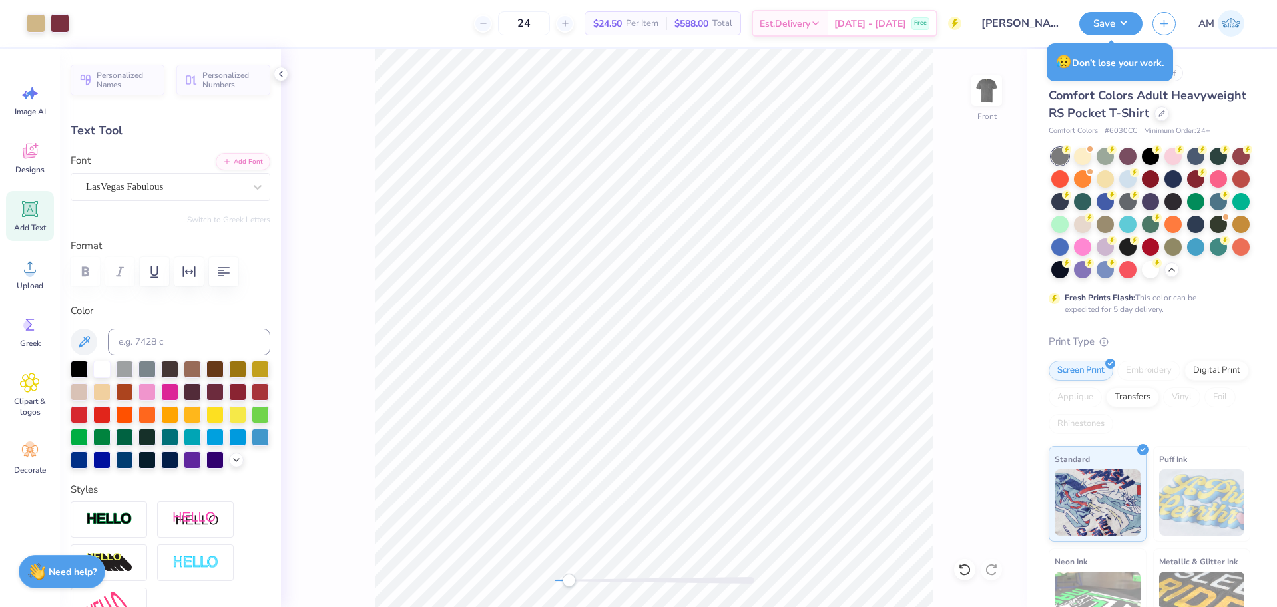
type input "4.80"
type input "1.86"
type input "1.88"
type input "0.28"
type input "14.76"
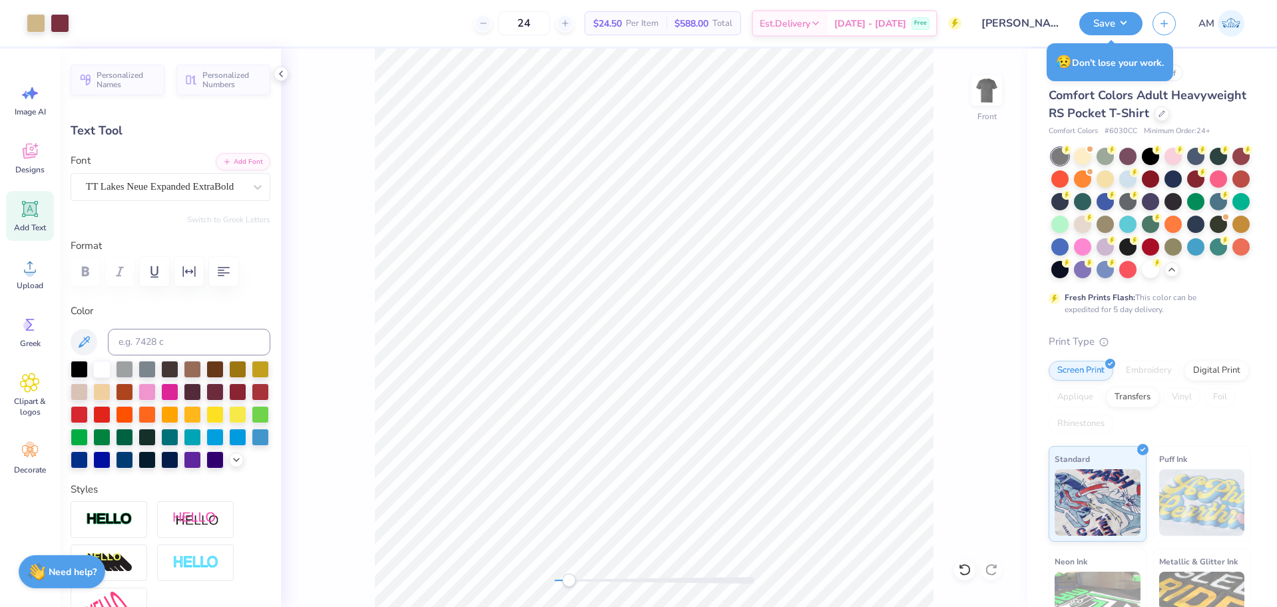
type input "3.22"
type input "15.28"
click at [157, 176] on div "TT Lakes Neue Expanded ExtraBold" at bounding box center [171, 187] width 200 height 28
type input "las ve"
type input "11.00"
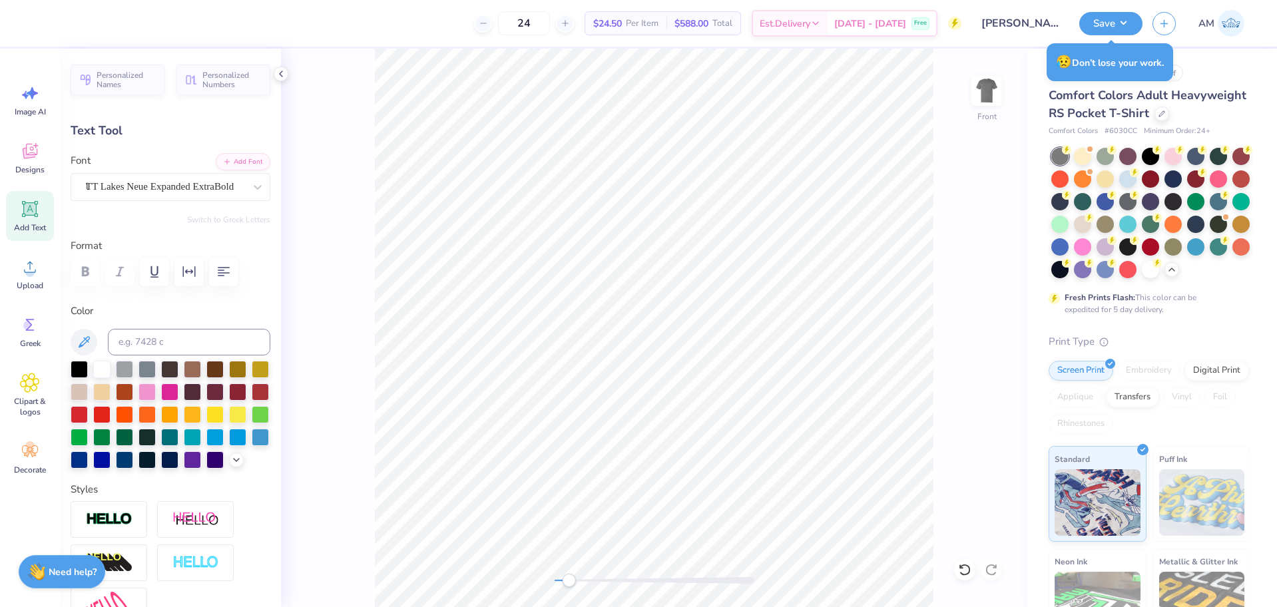
type input "2.38"
type input "3.13"
type input "9.50"
type input "2.04"
type input "4.71"
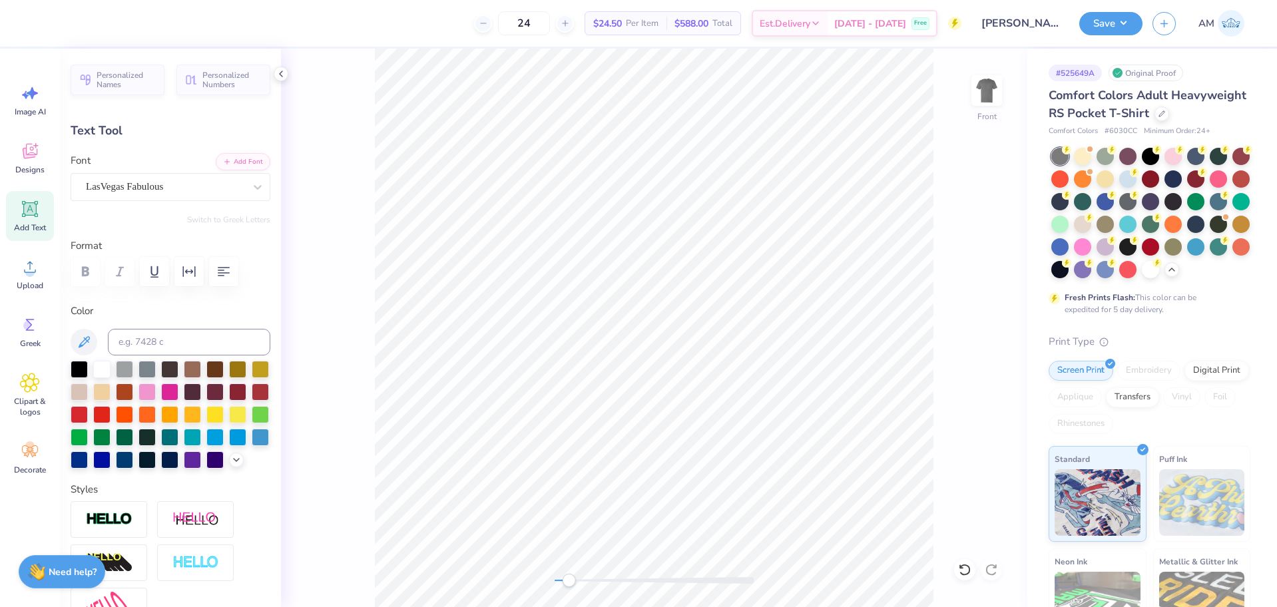
type input "11.00"
type input "2.38"
click at [723, 298] on li "Duplicate" at bounding box center [744, 301] width 105 height 26
type input "4.13"
click at [963, 573] on icon at bounding box center [964, 569] width 13 height 13
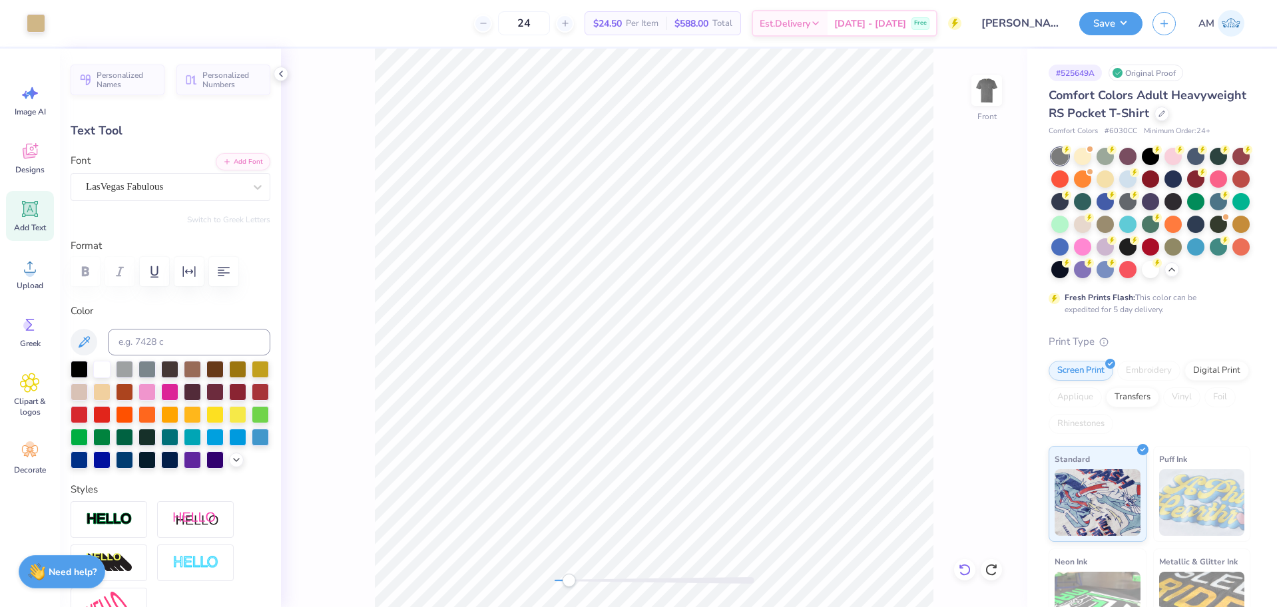
type input "9.50"
type input "2.04"
click at [770, 331] on li "Duplicate" at bounding box center [784, 331] width 105 height 26
type input "5.71"
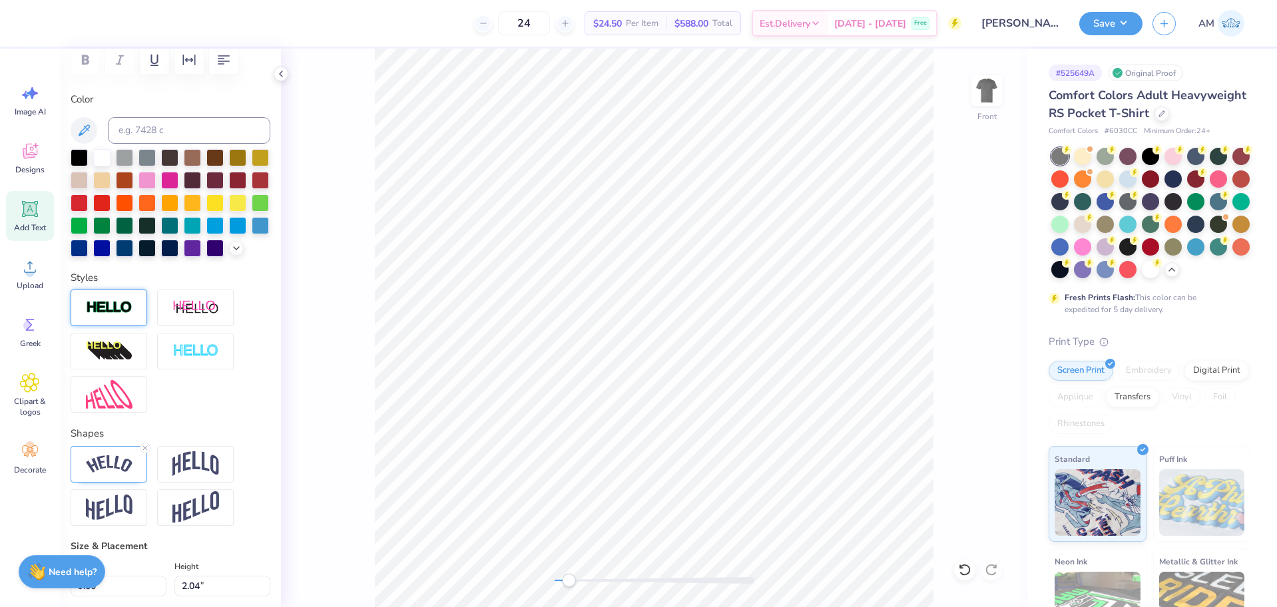
scroll to position [266, 0]
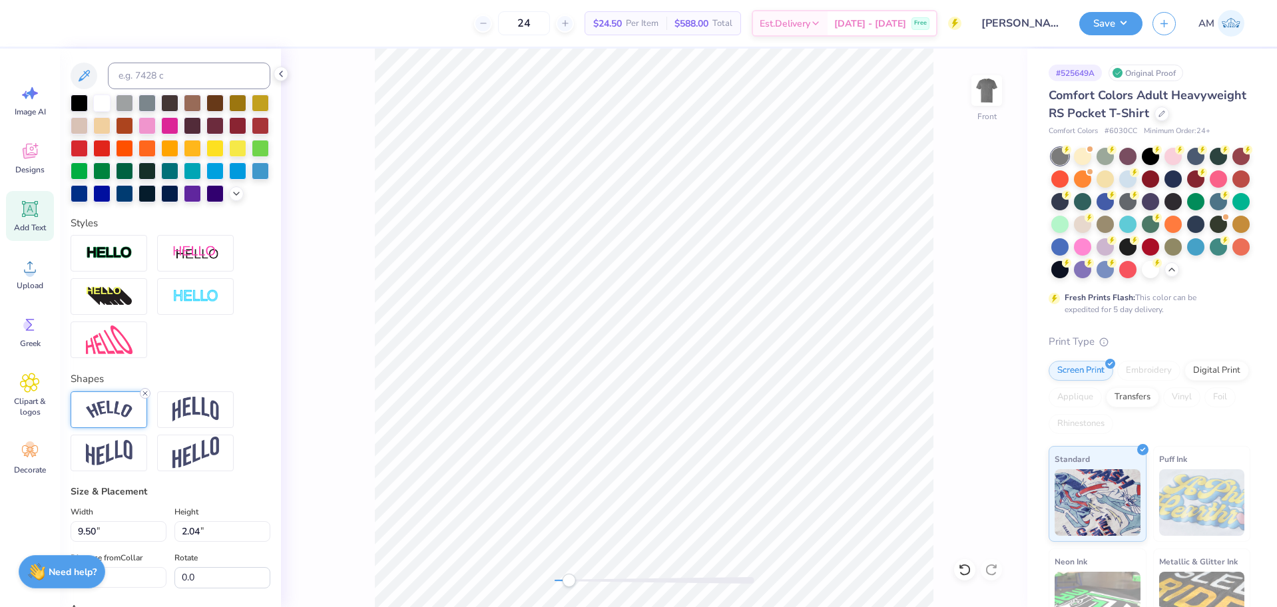
click at [143, 395] on line at bounding box center [145, 393] width 4 height 4
paste textarea "light aiming to drive out the darkness of [MEDICAL_DATA]."
type textarea "Light aiming to drive out the darkness of [MEDICAL_DATA]."
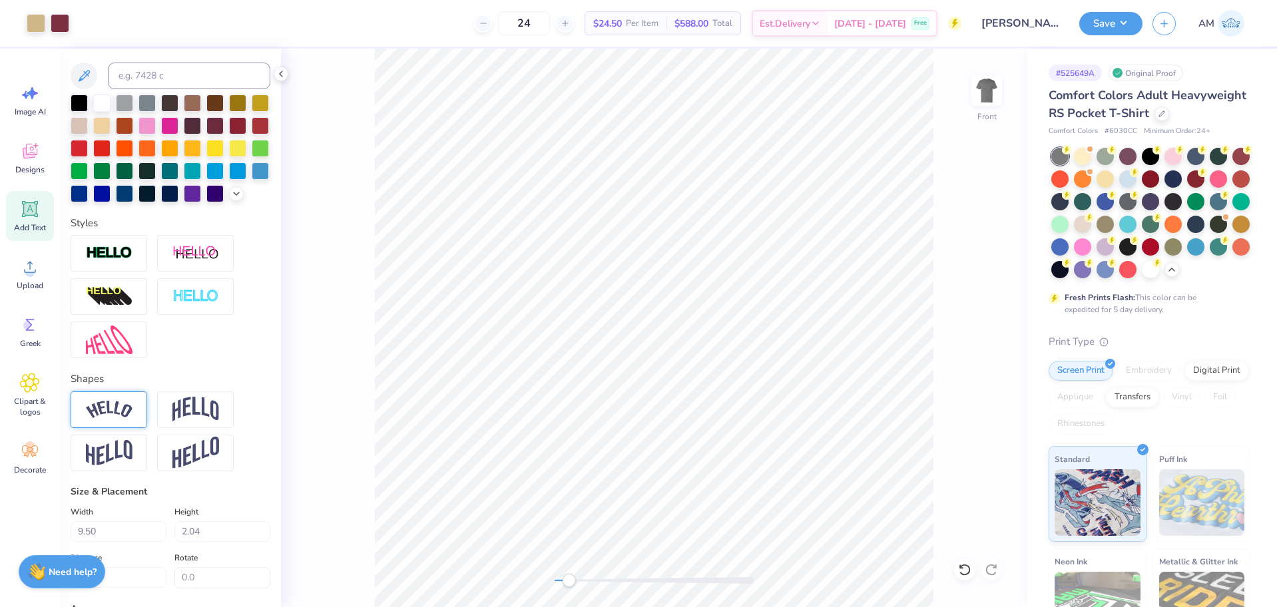
type input "11.12"
type input "0.87"
type input "16.29"
type input "3.22"
type input "0.28"
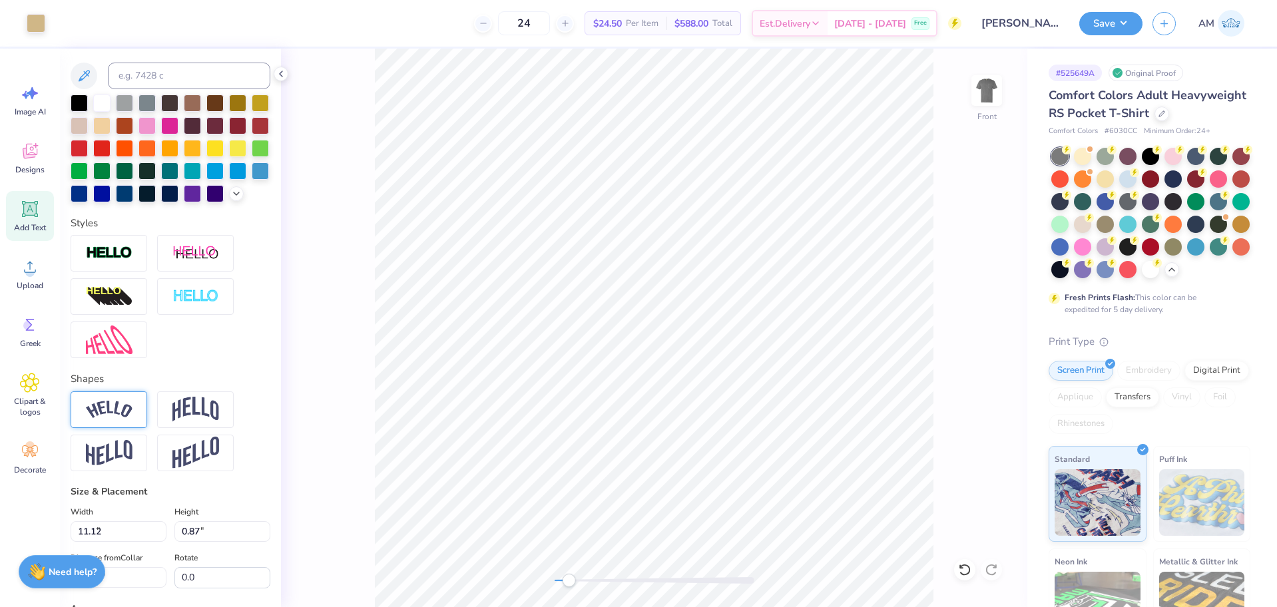
type input "15.25"
type textarea "Light aiming to drive out the darkness of [MEDICAL_DATA]."
click at [109, 542] on input "3.22" at bounding box center [119, 531] width 96 height 21
type input "13.57"
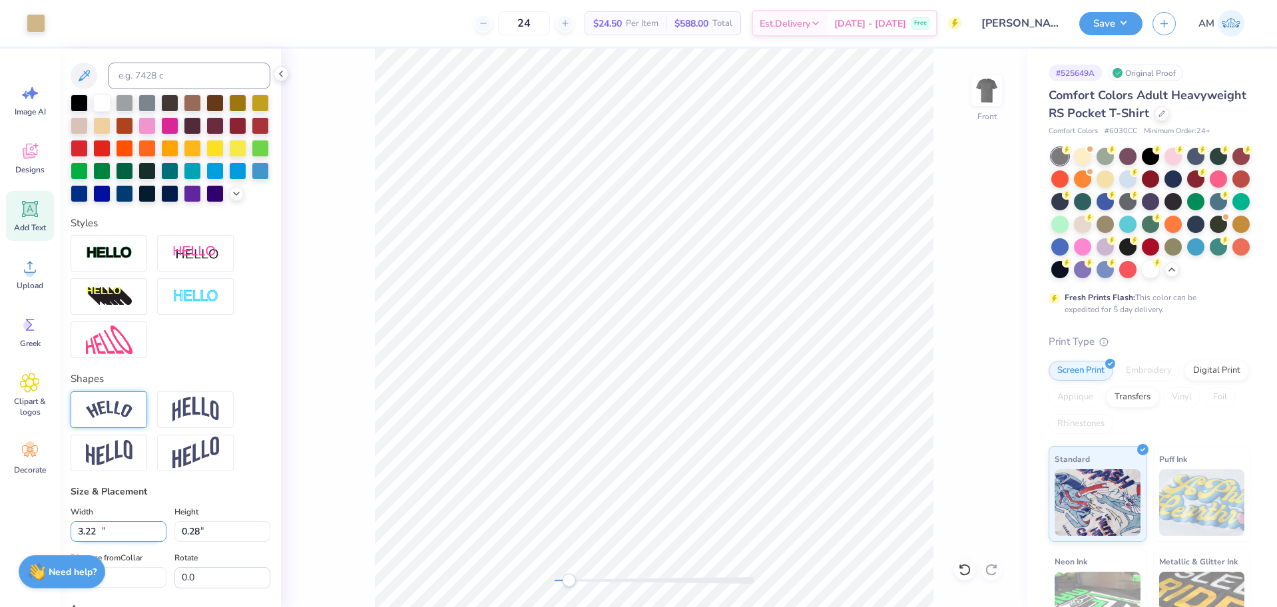
type input "0.38"
type input "15.20"
click at [109, 542] on input "13.57" at bounding box center [119, 531] width 96 height 21
type input "12.50"
type input "0.35"
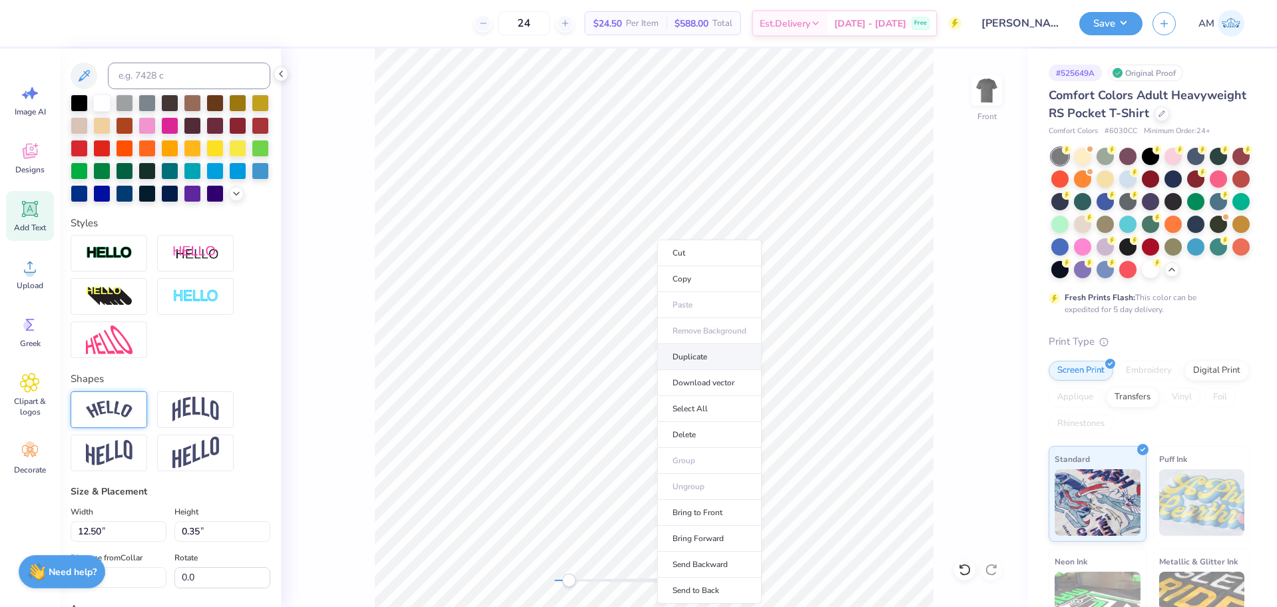
click at [684, 359] on li "Duplicate" at bounding box center [709, 357] width 105 height 26
type input "15.72"
type textarea "the darkness of [MEDICAL_DATA]."
type input "14.72"
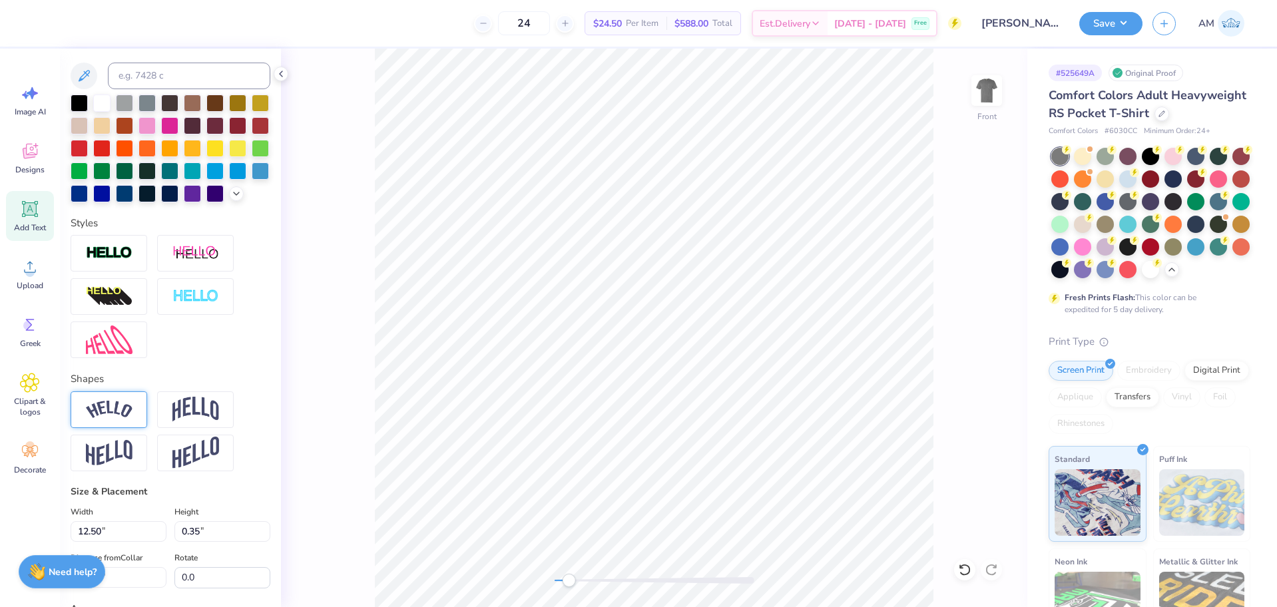
scroll to position [11, 8]
type textarea "Light aiming to drive out"
type input "6.15"
type input "0.26"
type input "15.77"
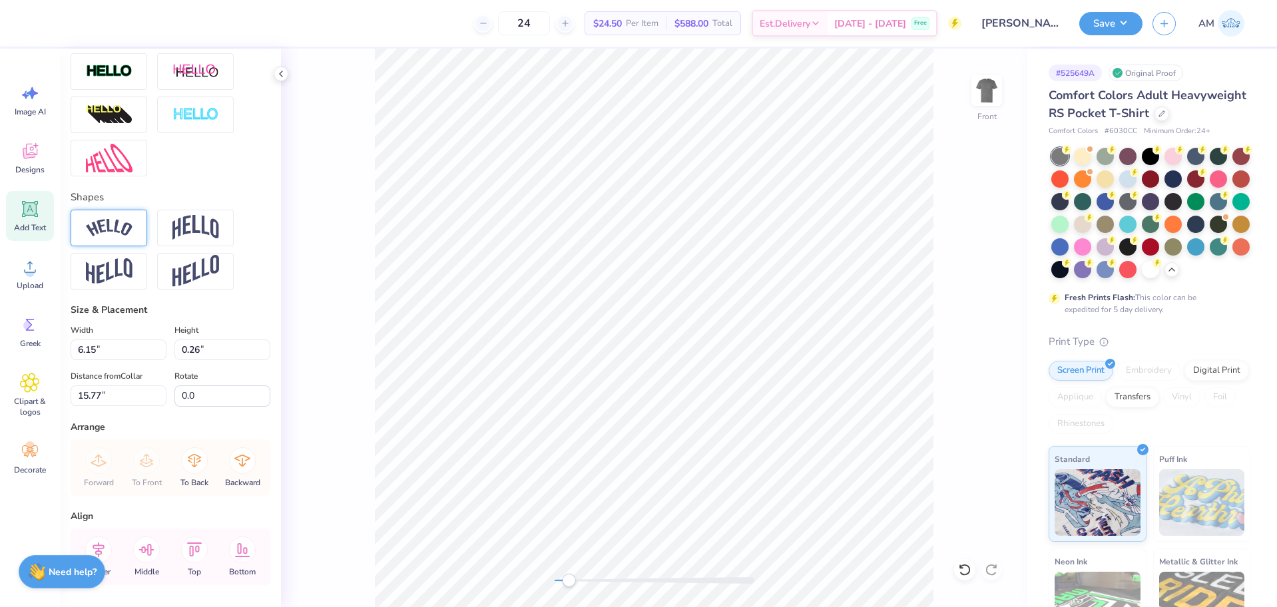
scroll to position [515, 0]
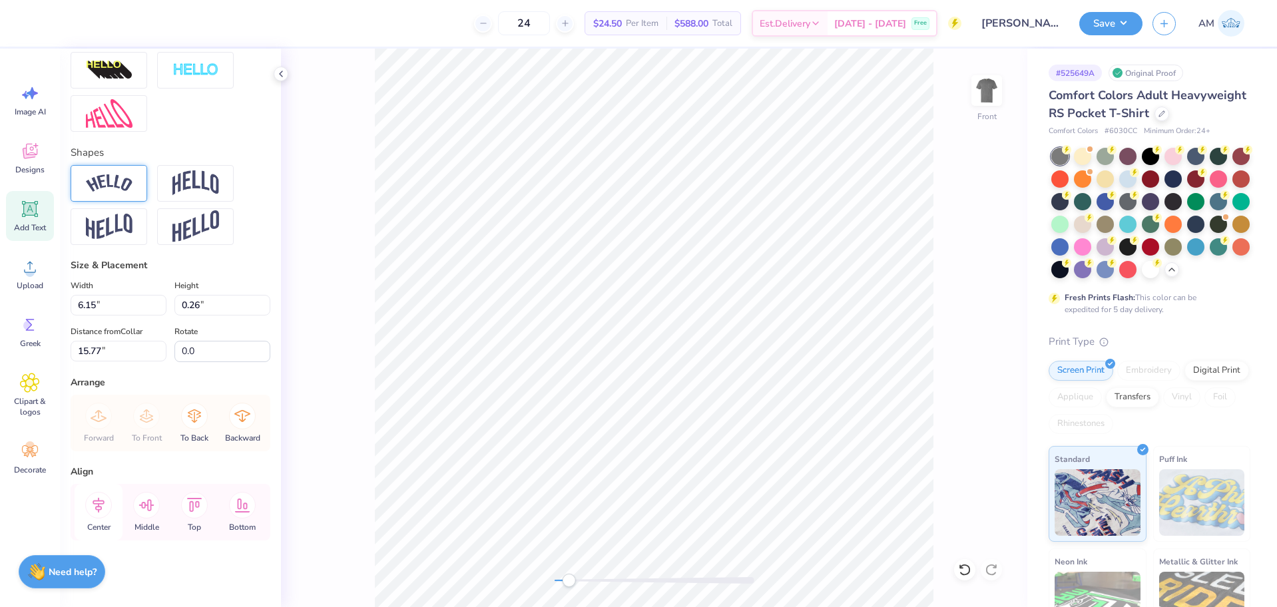
click at [104, 507] on icon at bounding box center [98, 505] width 27 height 27
type input "6.20"
type input "0.35"
type input "14.72"
click at [99, 501] on icon at bounding box center [98, 505] width 27 height 27
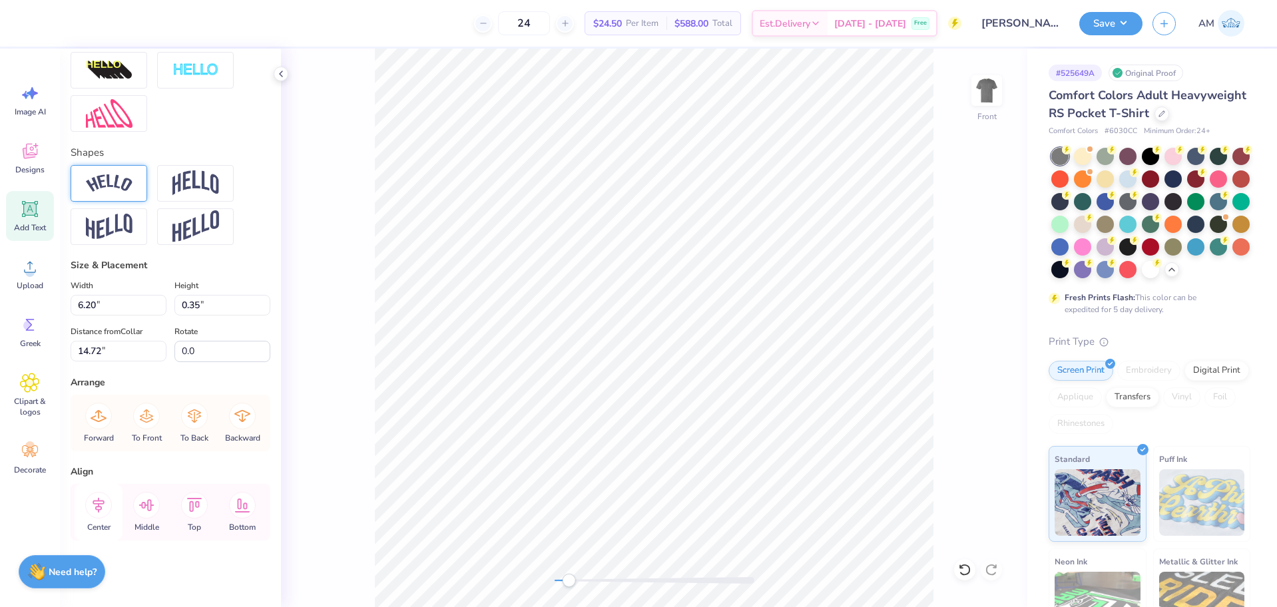
click at [87, 517] on div "Center" at bounding box center [99, 512] width 48 height 57
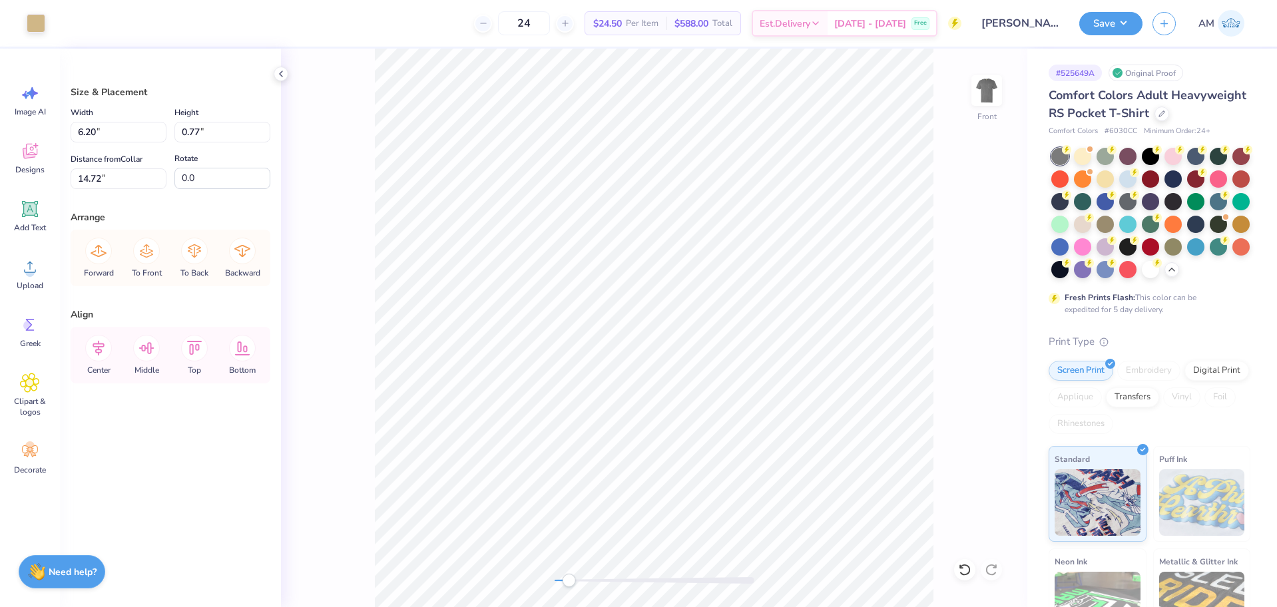
click at [105, 363] on div "Center" at bounding box center [99, 355] width 48 height 57
type input "7.84"
type input "0.97"
type input "14.74"
click at [102, 353] on icon at bounding box center [98, 348] width 27 height 27
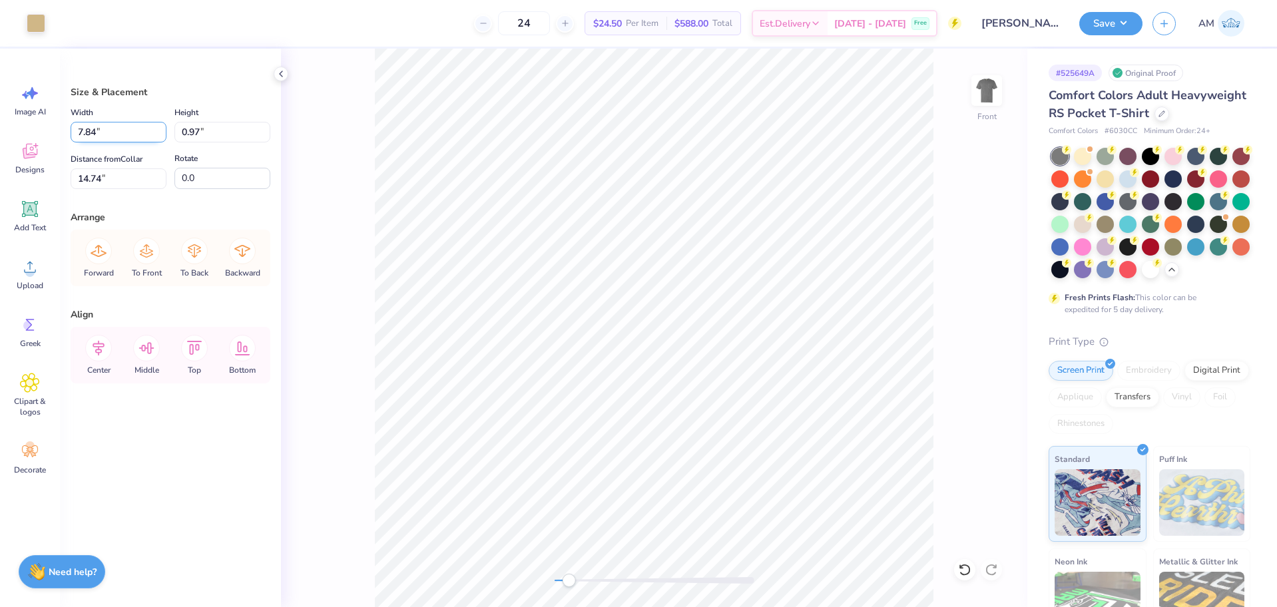
click at [127, 128] on input "7.84" at bounding box center [119, 132] width 96 height 21
type input "6.50"
type input "0.80"
type input "14.82"
click at [117, 127] on input "6.50" at bounding box center [119, 132] width 96 height 21
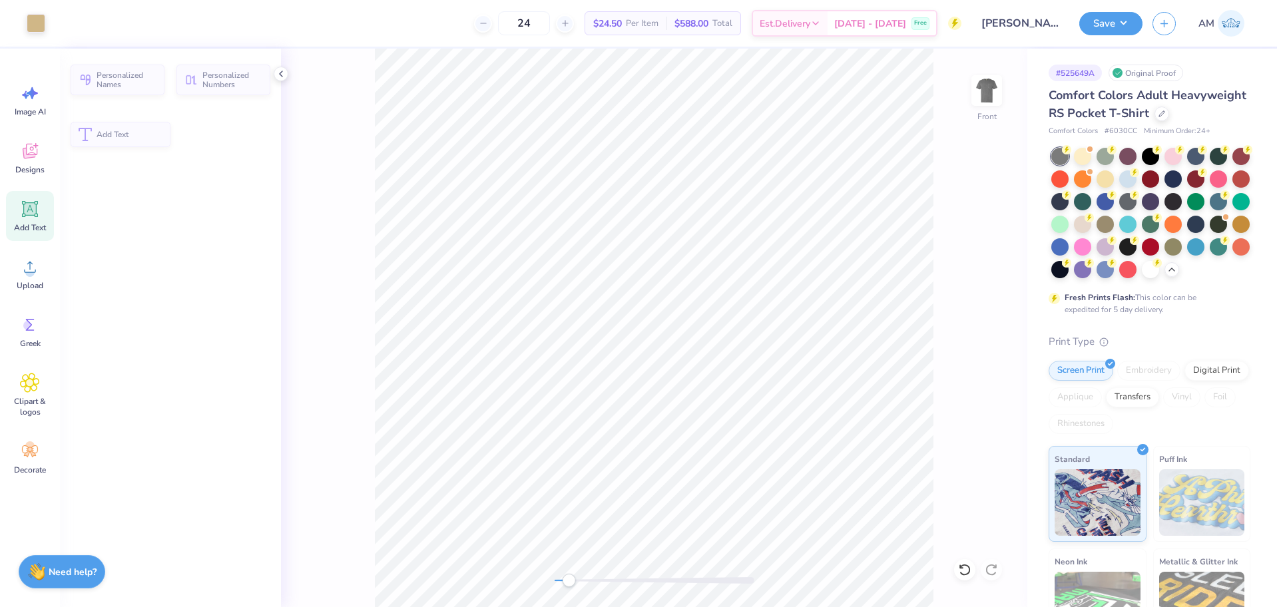
scroll to position [11, 2]
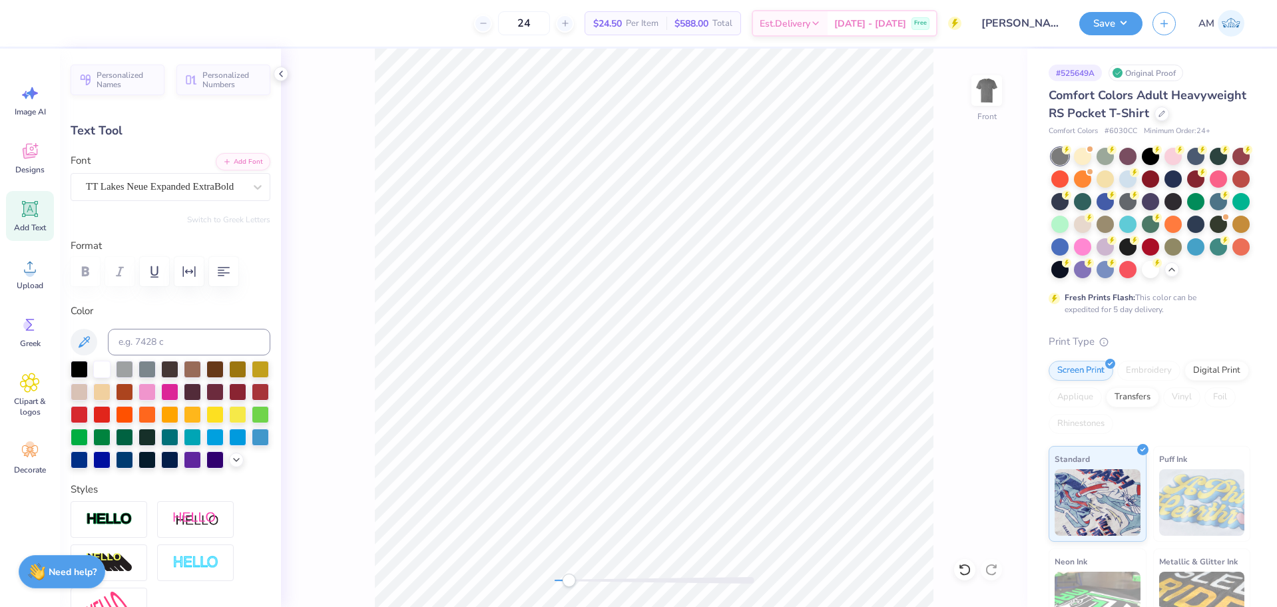
type textarea "Light aiming to drive out the"
type input "6.45"
type input "0.27"
type input "15.35"
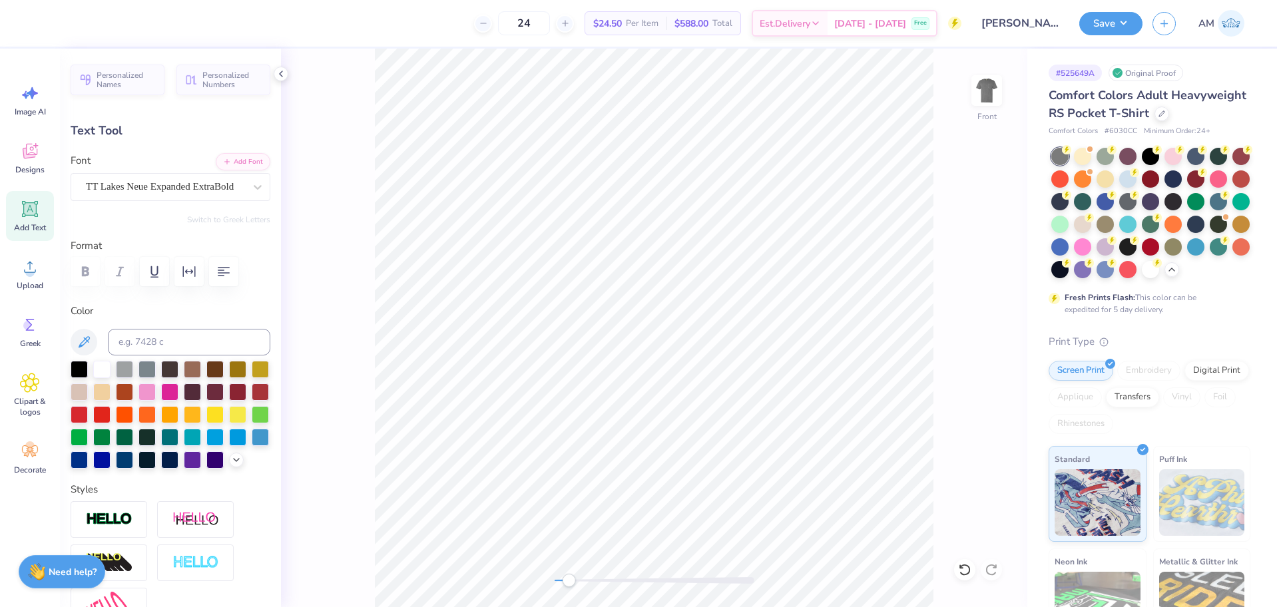
scroll to position [11, 4]
type textarea "darkness of [MEDICAL_DATA]."
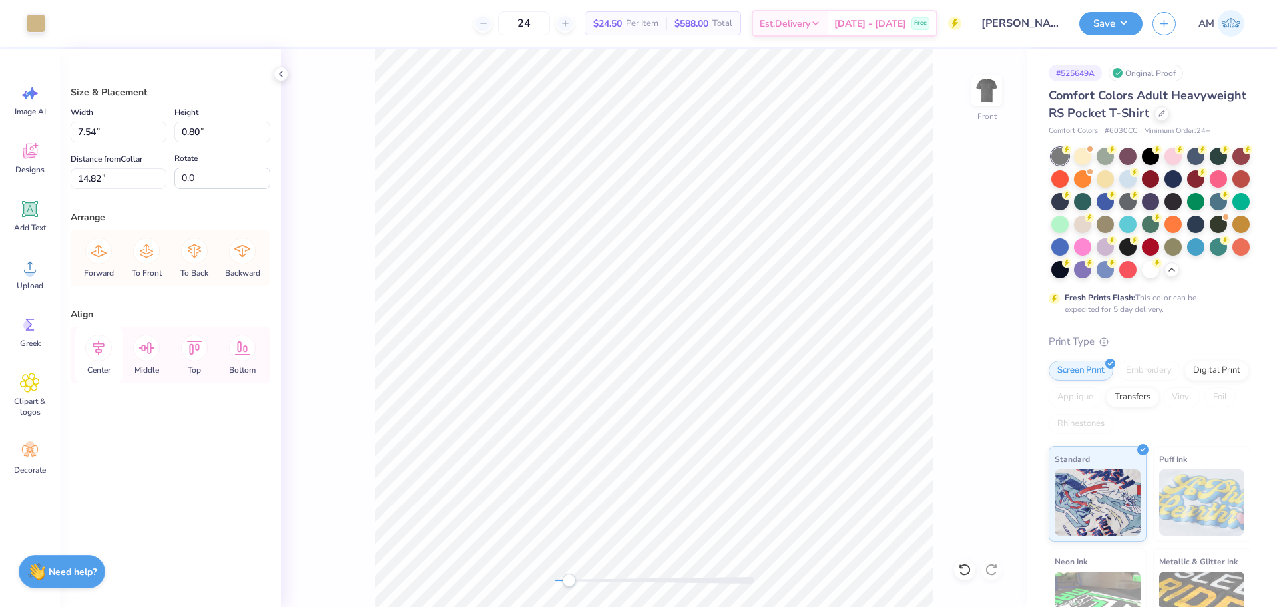
click at [101, 349] on icon at bounding box center [98, 348] width 27 height 27
click at [1112, 21] on button "Save" at bounding box center [1110, 21] width 63 height 23
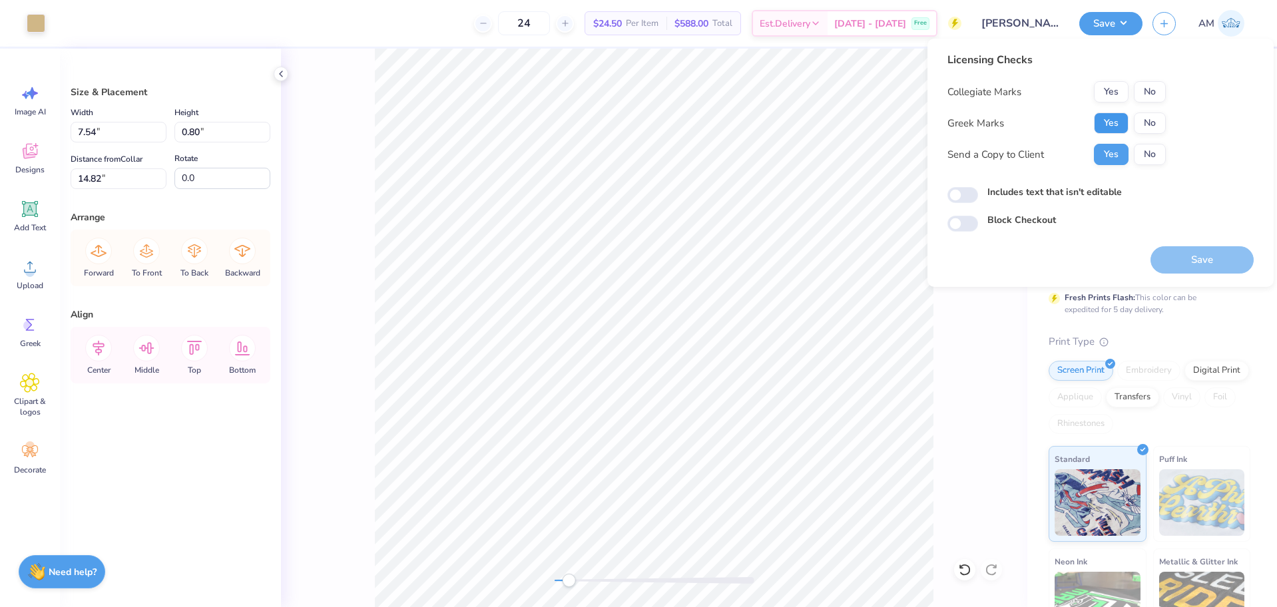
click at [1110, 120] on button "Yes" at bounding box center [1111, 123] width 35 height 21
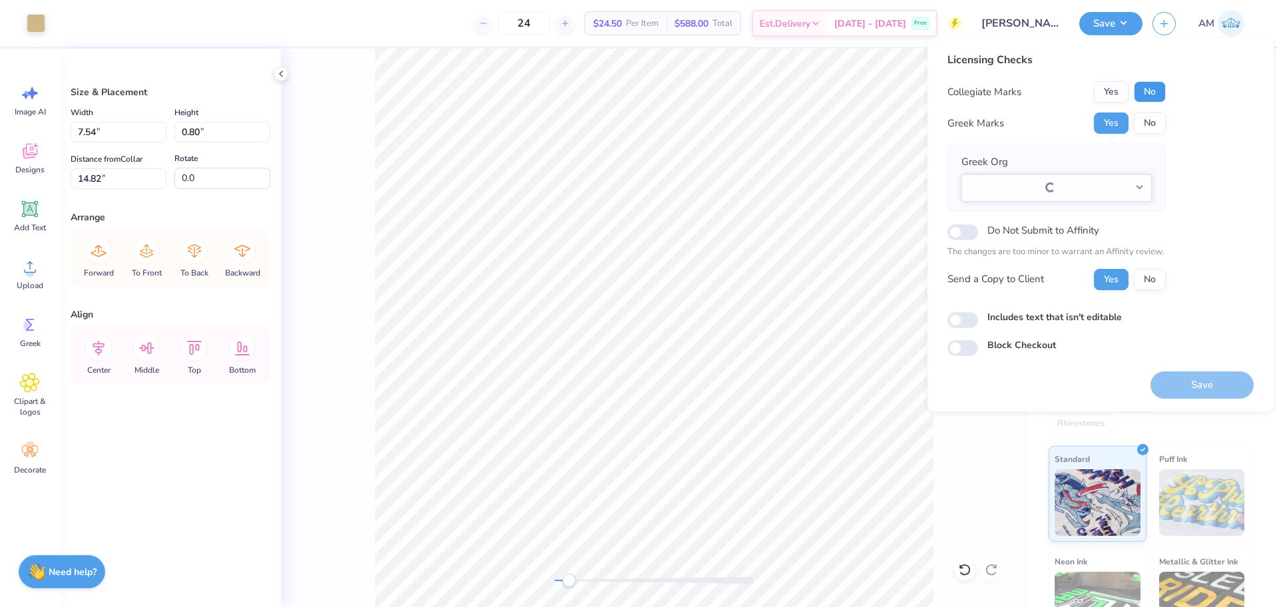
click at [1159, 91] on button "No" at bounding box center [1150, 91] width 32 height 21
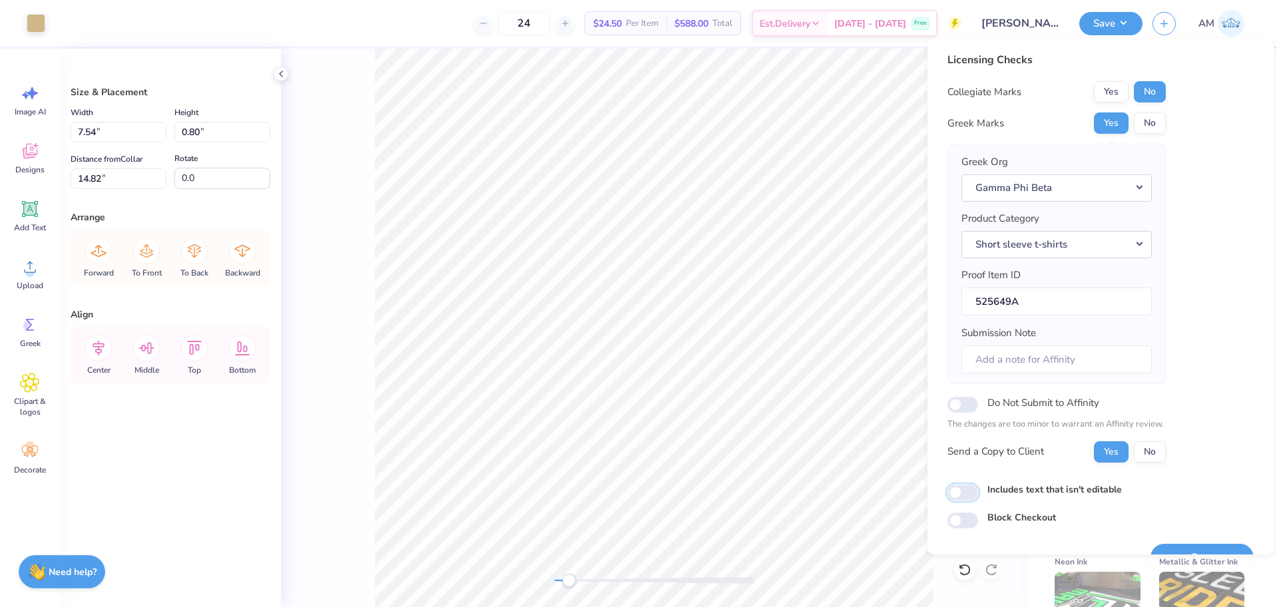
click at [970, 494] on input "Includes text that isn't editable" at bounding box center [962, 493] width 31 height 16
click at [965, 491] on input "Includes text that isn't editable" at bounding box center [962, 493] width 31 height 16
checkbox input "false"
click at [1100, 457] on button "Yes" at bounding box center [1111, 451] width 35 height 21
click at [1110, 111] on div "Collegiate Marks Yes No Greek Marks Yes No Greek Org Gamma Phi Beta Product Cat…" at bounding box center [1056, 271] width 218 height 381
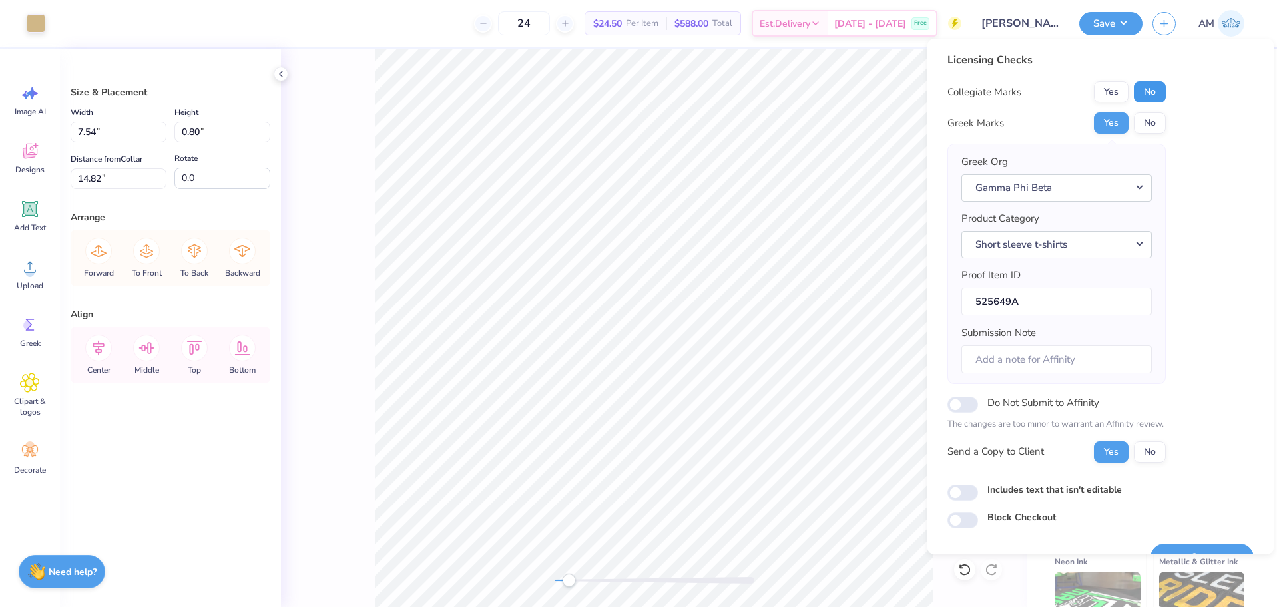
click at [1149, 89] on button "No" at bounding box center [1150, 91] width 32 height 21
click at [1117, 118] on button "Yes" at bounding box center [1111, 123] width 35 height 21
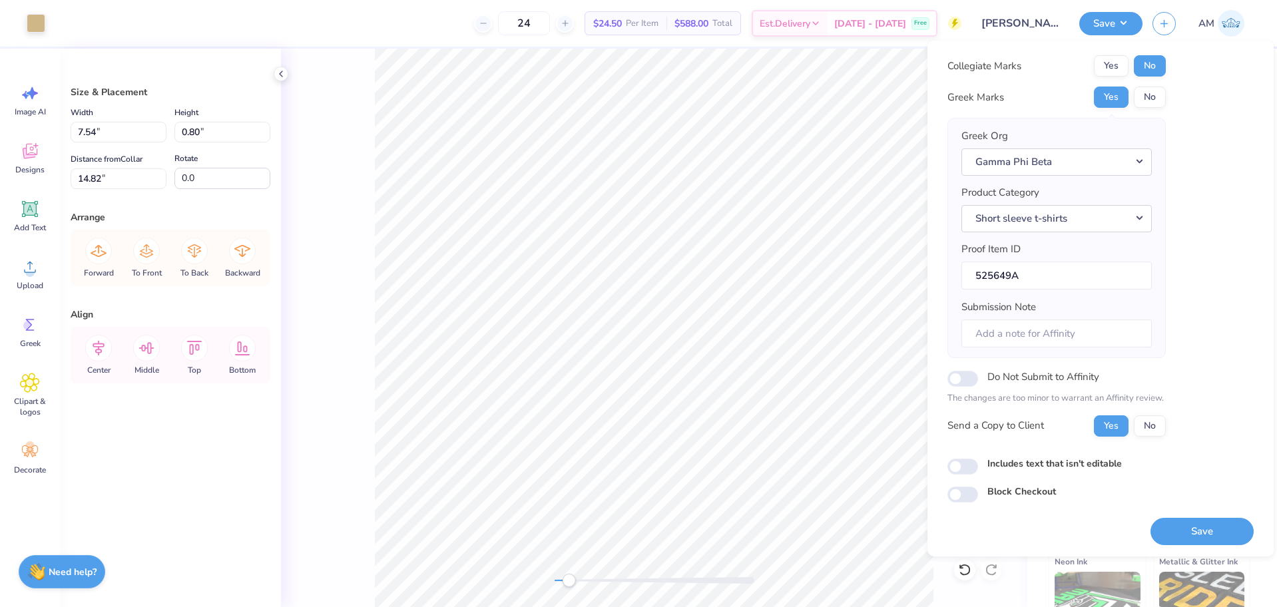
scroll to position [29, 0]
click at [1197, 527] on button "Save" at bounding box center [1201, 530] width 103 height 27
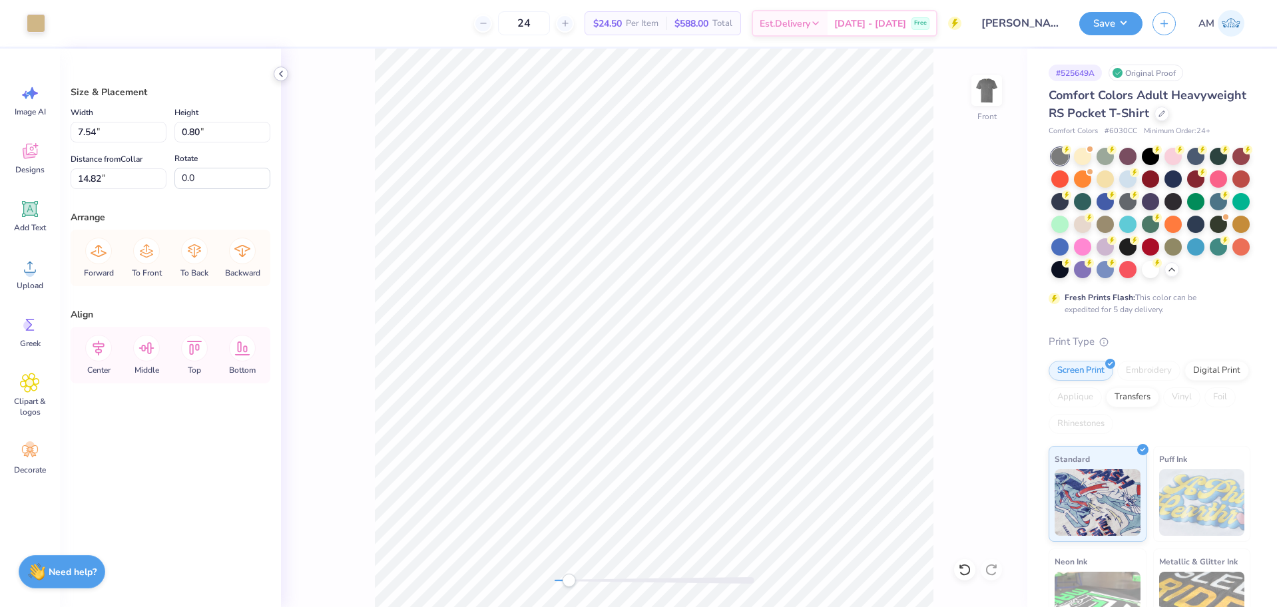
click at [282, 75] on icon at bounding box center [281, 74] width 11 height 11
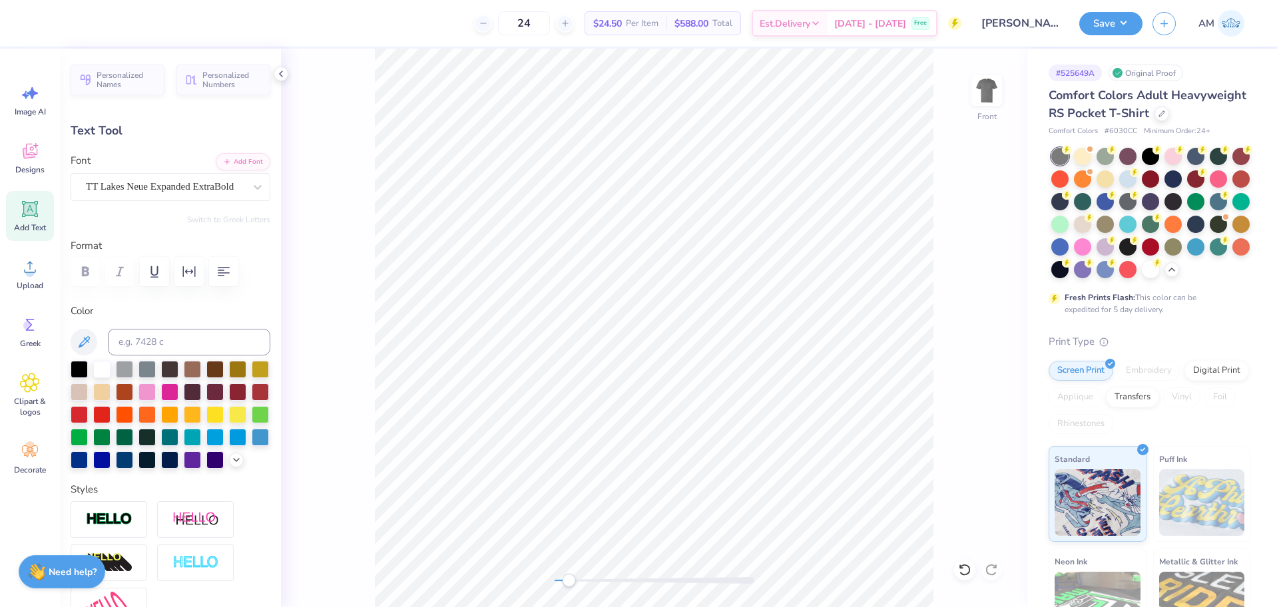
scroll to position [11, 9]
type textarea "LIGHT AIMING TO DRIVE OUT THE"
type input "5.37"
type input "0.27"
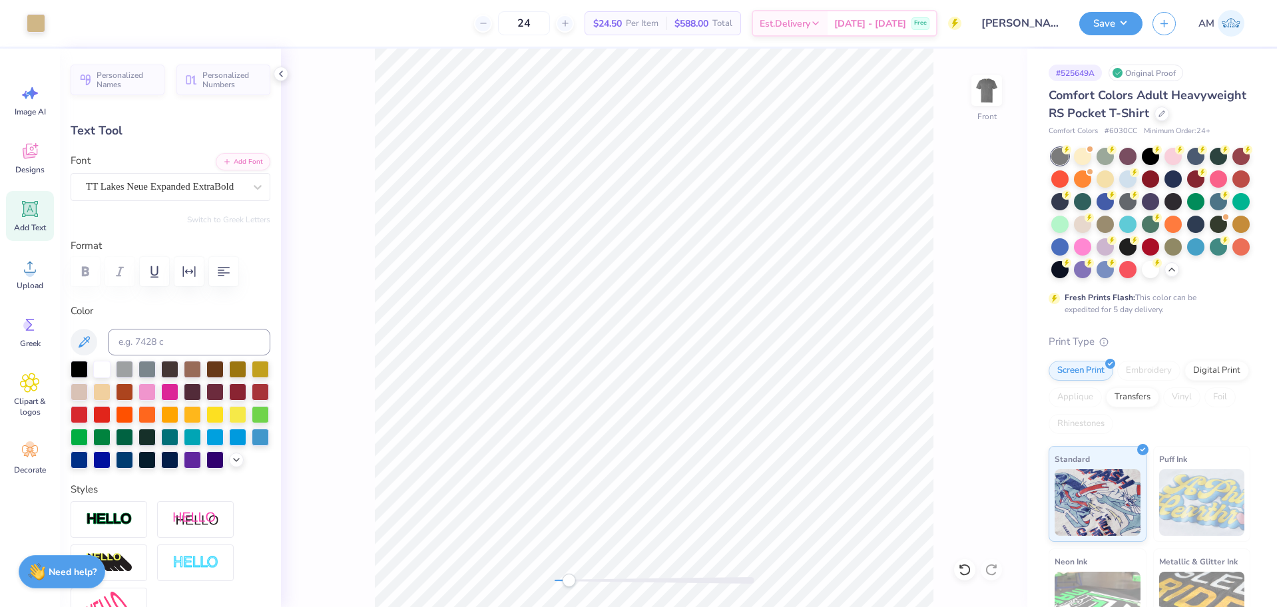
type input "15.35"
type textarea "DARKNESS OF [MEDICAL_DATA]."
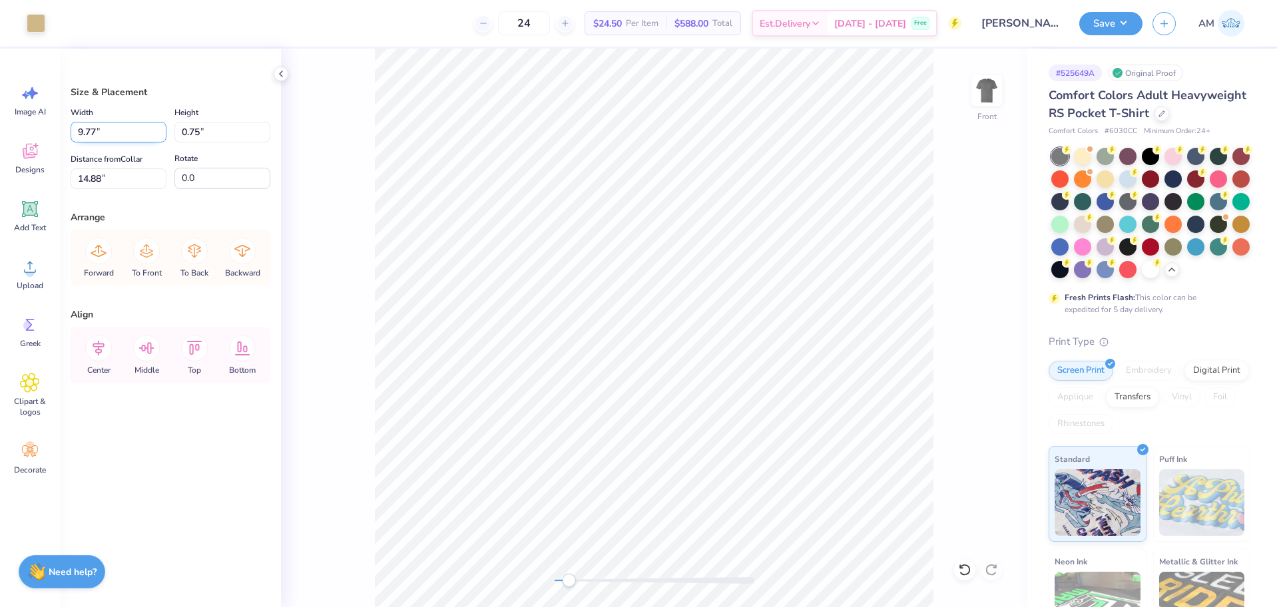
click at [91, 129] on input "9.77" at bounding box center [119, 132] width 96 height 21
type input "9.00"
type input "0.69"
type input "14.91"
type input "9.03"
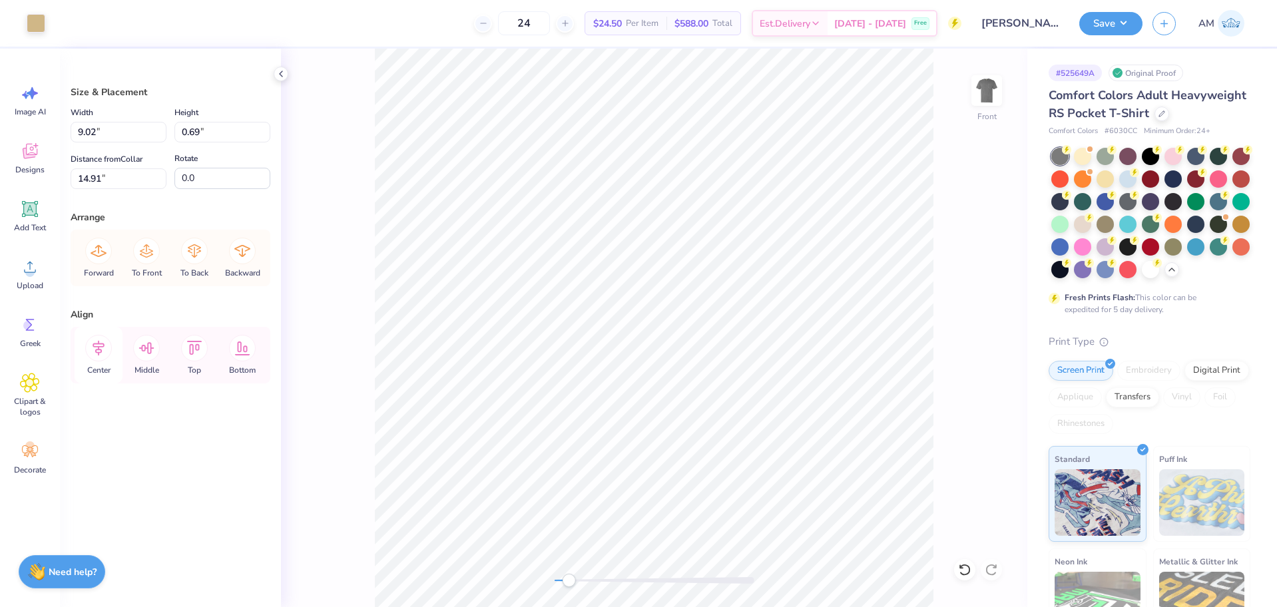
click at [95, 344] on icon at bounding box center [99, 348] width 12 height 15
type input "14.51"
click at [956, 419] on div "Front" at bounding box center [654, 328] width 746 height 559
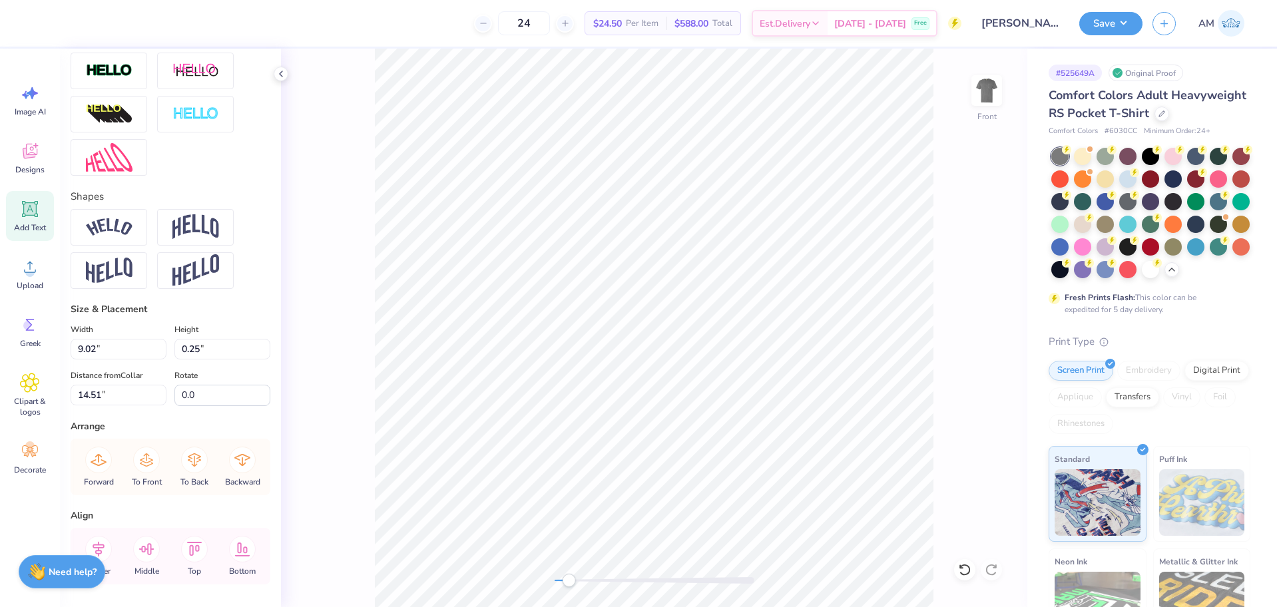
scroll to position [515, 0]
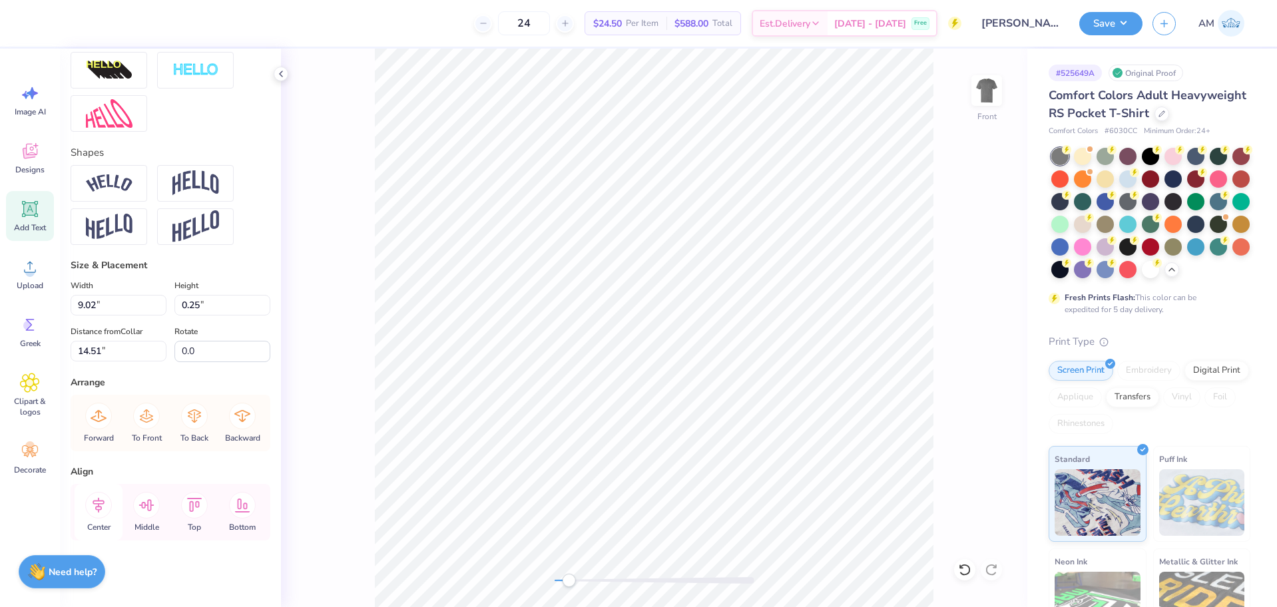
click at [101, 511] on icon at bounding box center [98, 505] width 27 height 27
type input "6.02"
type input "14.95"
click at [102, 507] on icon at bounding box center [98, 505] width 27 height 27
click at [1110, 13] on button "Save" at bounding box center [1110, 21] width 63 height 23
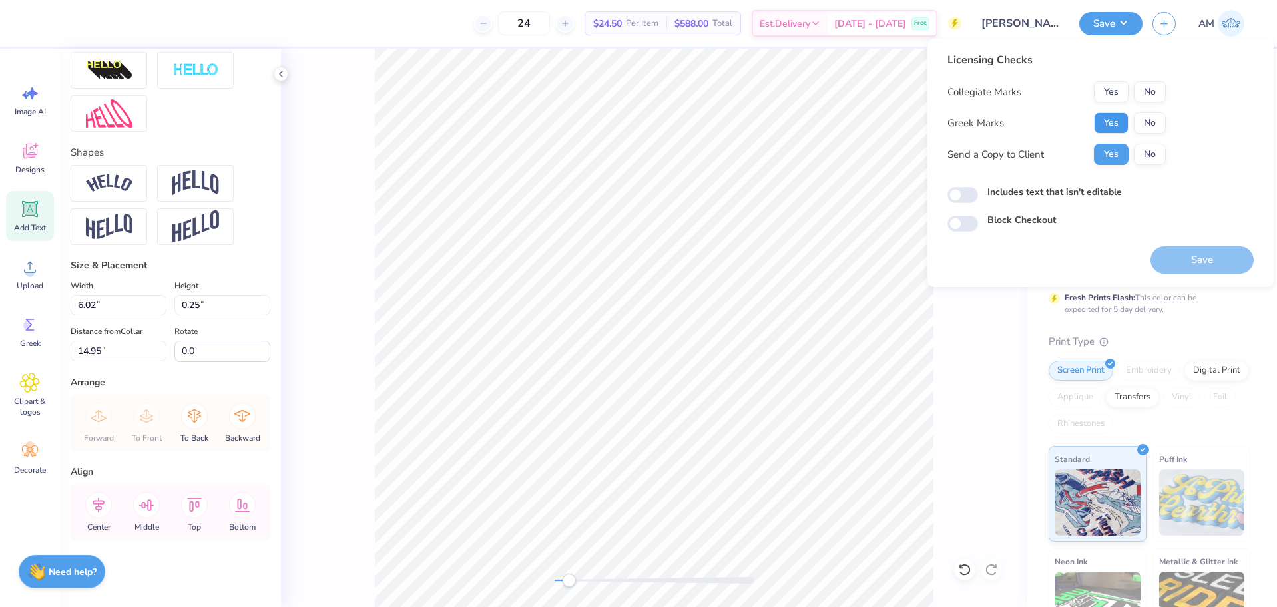
click at [1112, 124] on button "Yes" at bounding box center [1111, 123] width 35 height 21
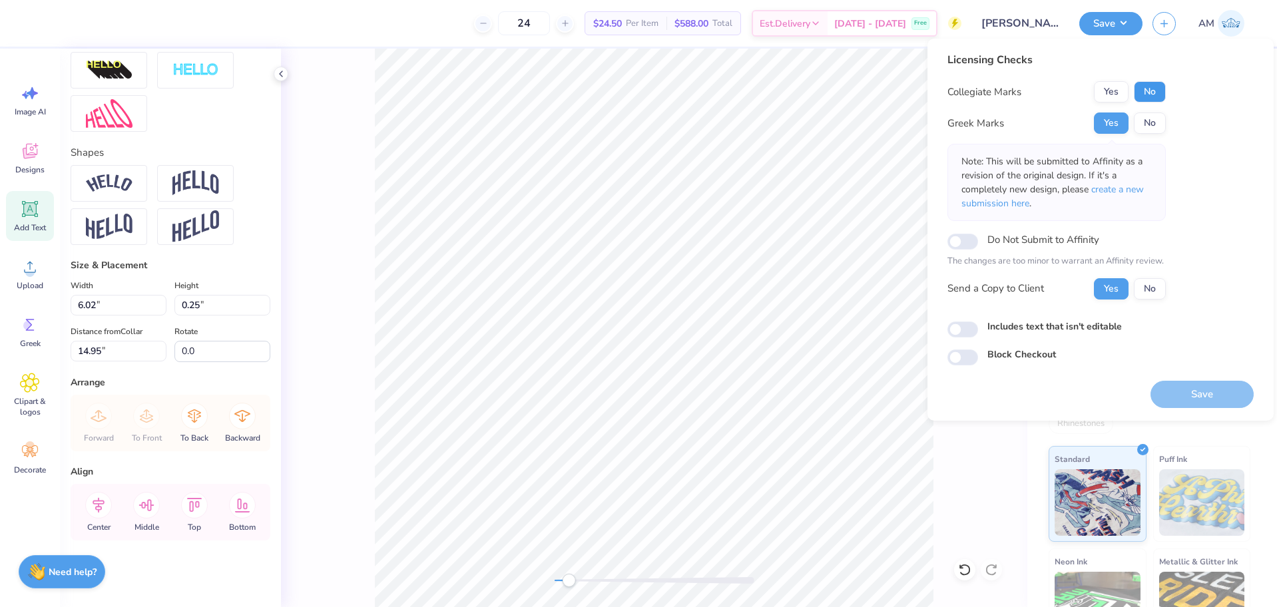
click at [1156, 99] on button "No" at bounding box center [1150, 91] width 32 height 21
click at [1111, 282] on button "Yes" at bounding box center [1111, 288] width 35 height 21
click at [1179, 405] on button "Save" at bounding box center [1201, 394] width 103 height 27
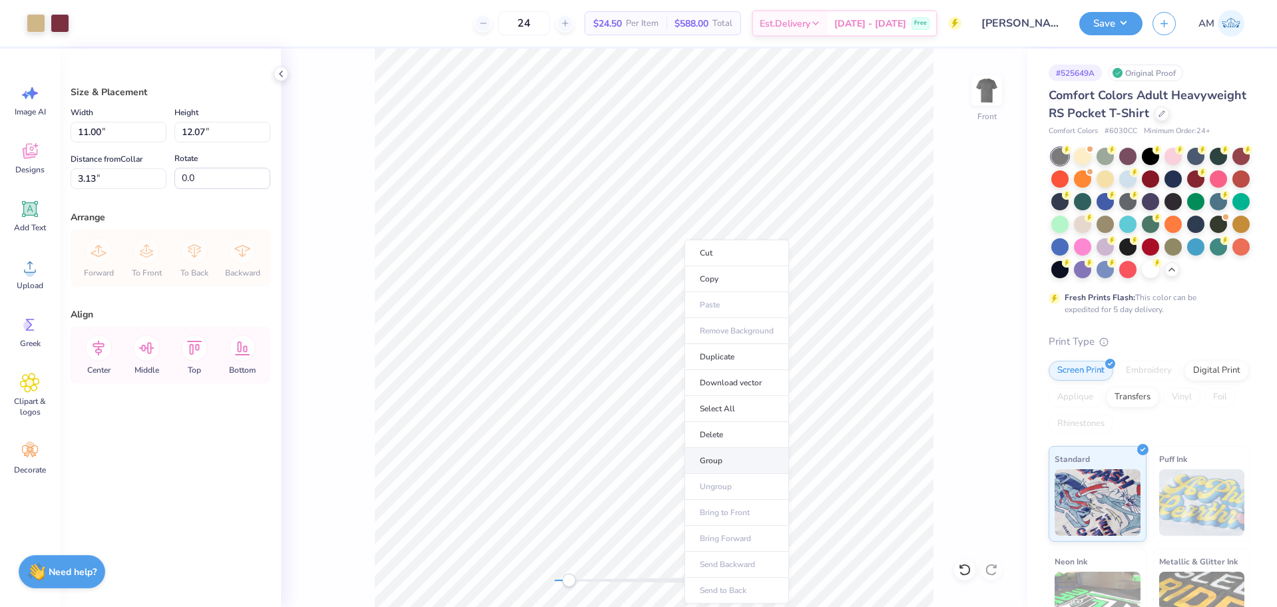
click at [734, 464] on li "Group" at bounding box center [736, 461] width 105 height 26
click at [87, 180] on input "3.13" at bounding box center [119, 178] width 96 height 21
type input "3"
click at [355, 276] on div "Front" at bounding box center [654, 328] width 746 height 559
click at [1118, 17] on button "Save" at bounding box center [1110, 21] width 63 height 23
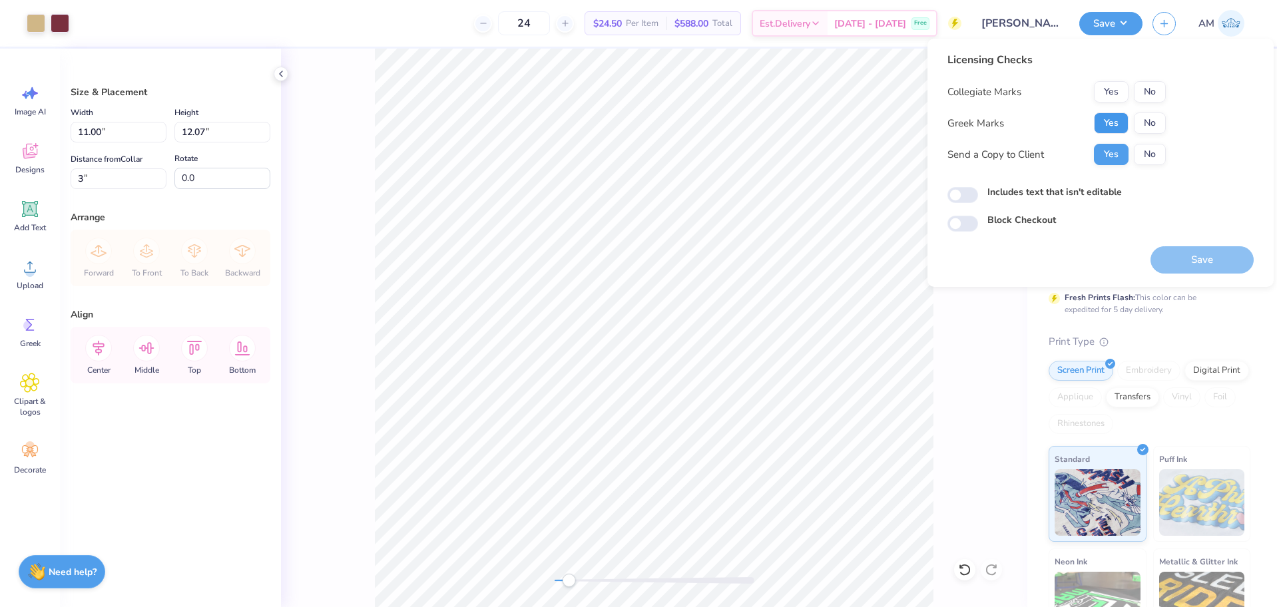
click at [1109, 126] on button "Yes" at bounding box center [1111, 123] width 35 height 21
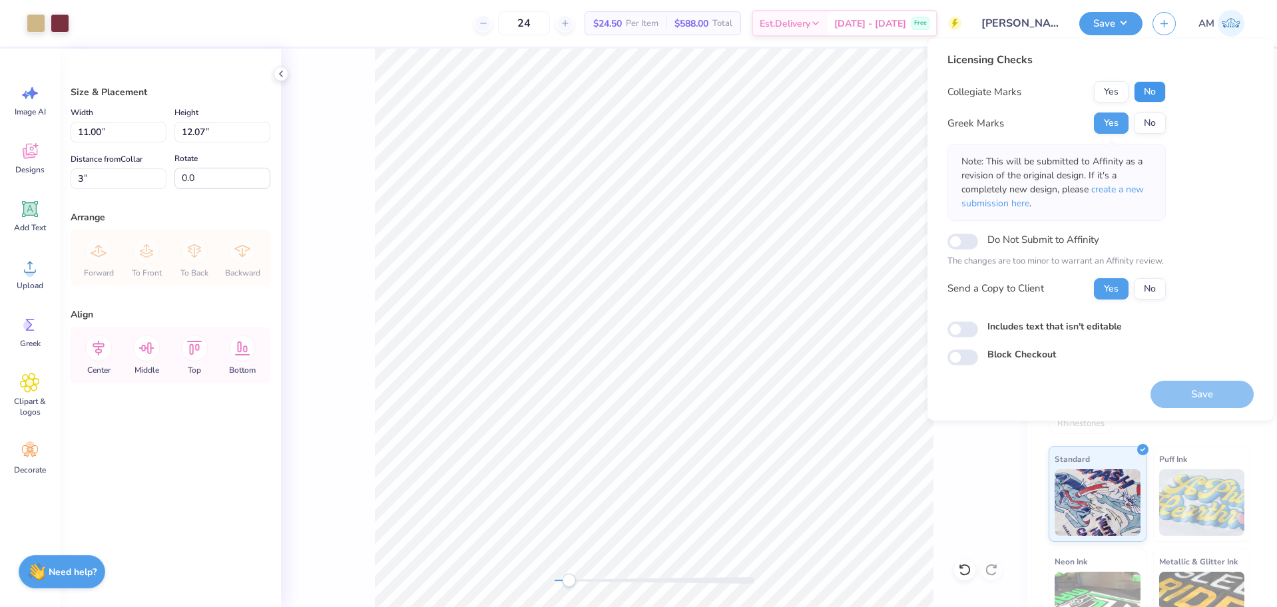
click at [1145, 89] on button "No" at bounding box center [1150, 91] width 32 height 21
click at [1194, 389] on button "Save" at bounding box center [1201, 394] width 103 height 27
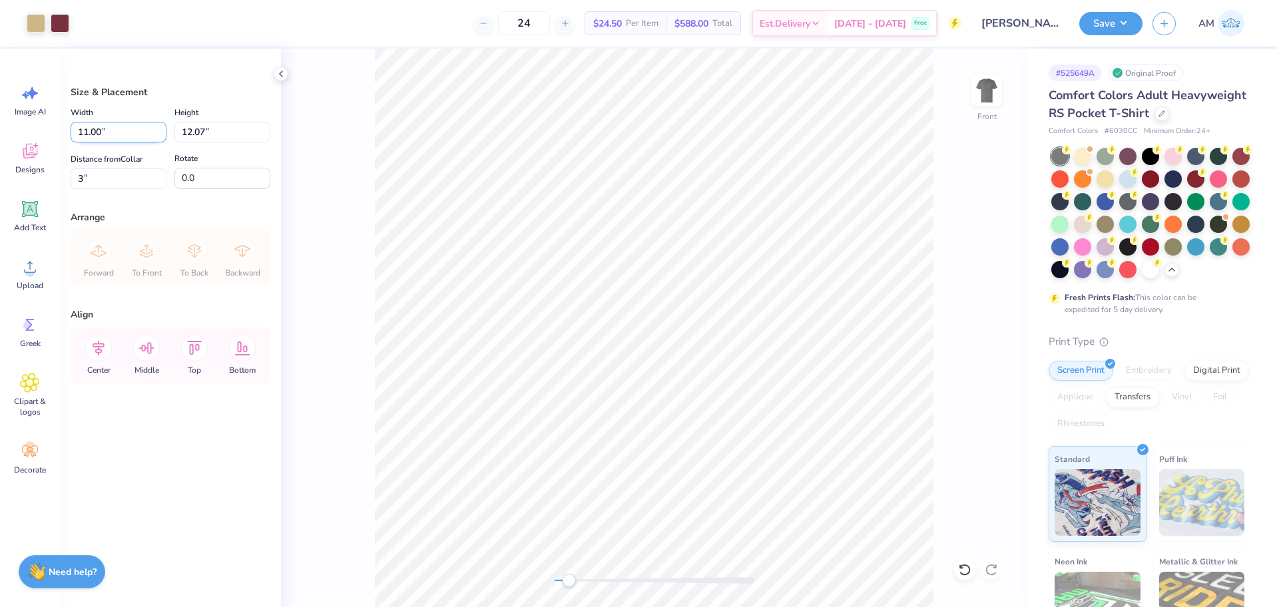
click at [101, 132] on input "11.00" at bounding box center [119, 132] width 96 height 21
type input "12.50"
type input "13.72"
click at [99, 174] on input "2.31" at bounding box center [119, 178] width 96 height 21
type input "3"
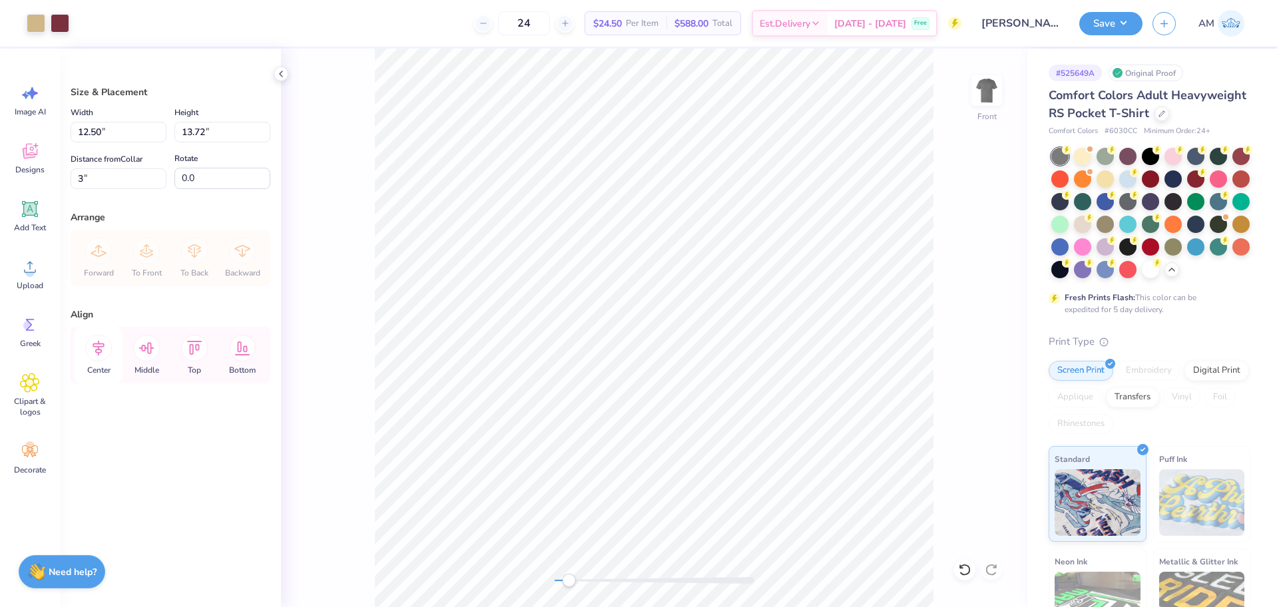
click at [99, 343] on icon at bounding box center [99, 348] width 12 height 15
click at [1126, 25] on button "Save" at bounding box center [1110, 21] width 63 height 23
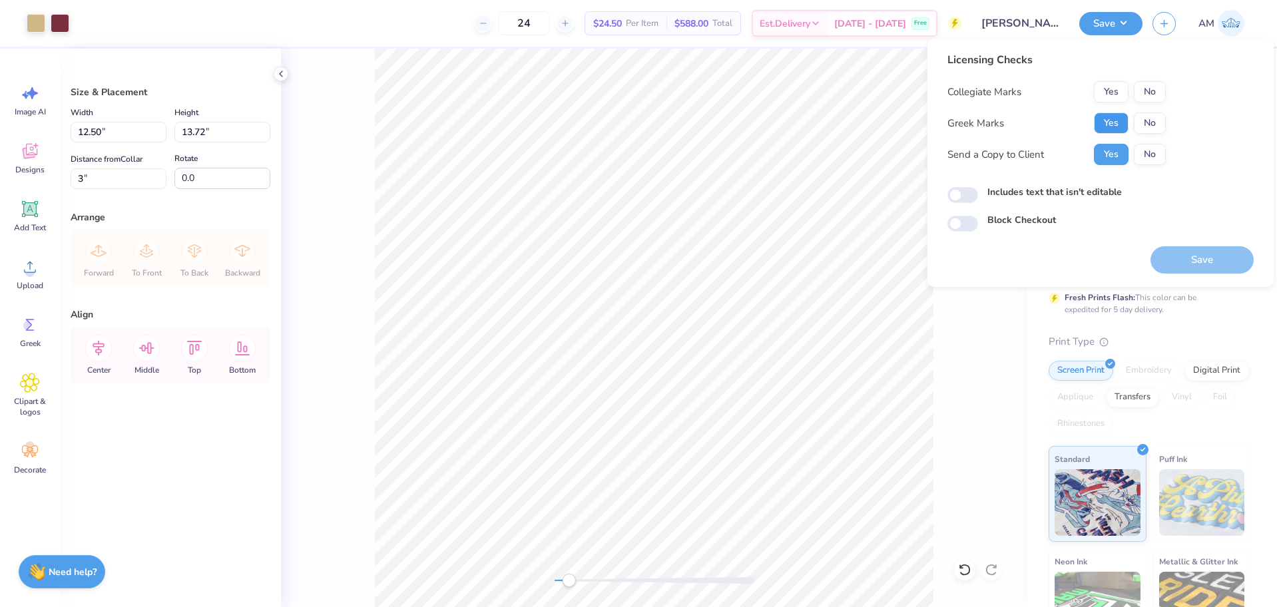
click at [1099, 119] on button "Yes" at bounding box center [1111, 123] width 35 height 21
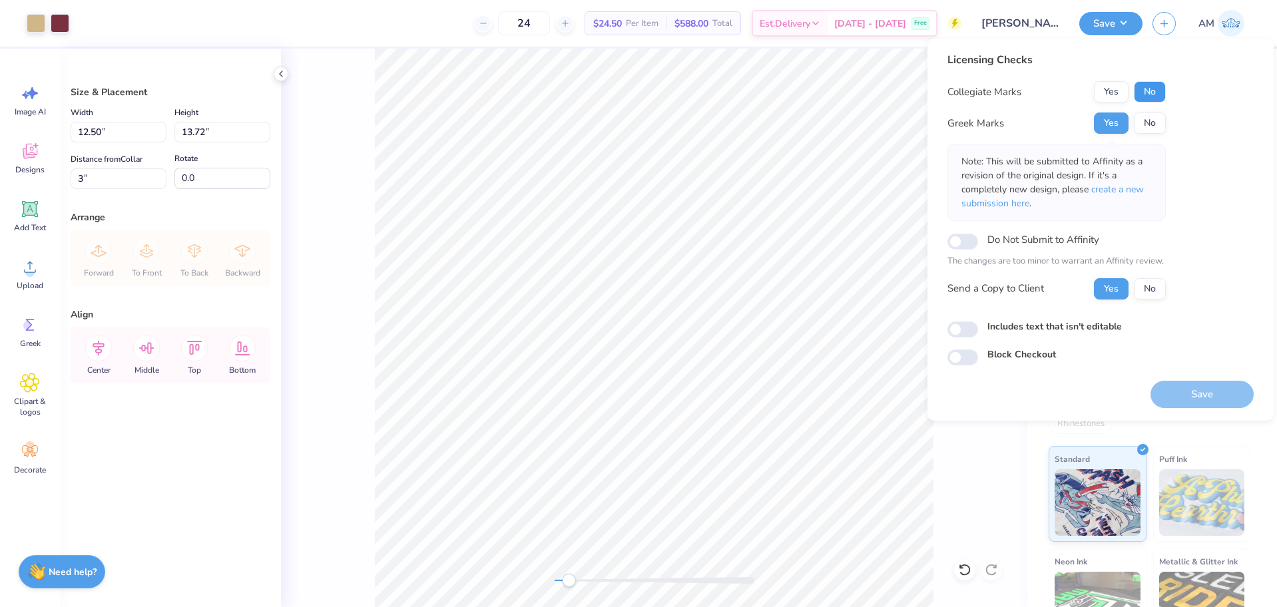
click at [1160, 93] on button "No" at bounding box center [1150, 91] width 32 height 21
click at [1198, 399] on button "Save" at bounding box center [1201, 394] width 103 height 27
